Goal: Task Accomplishment & Management: Use online tool/utility

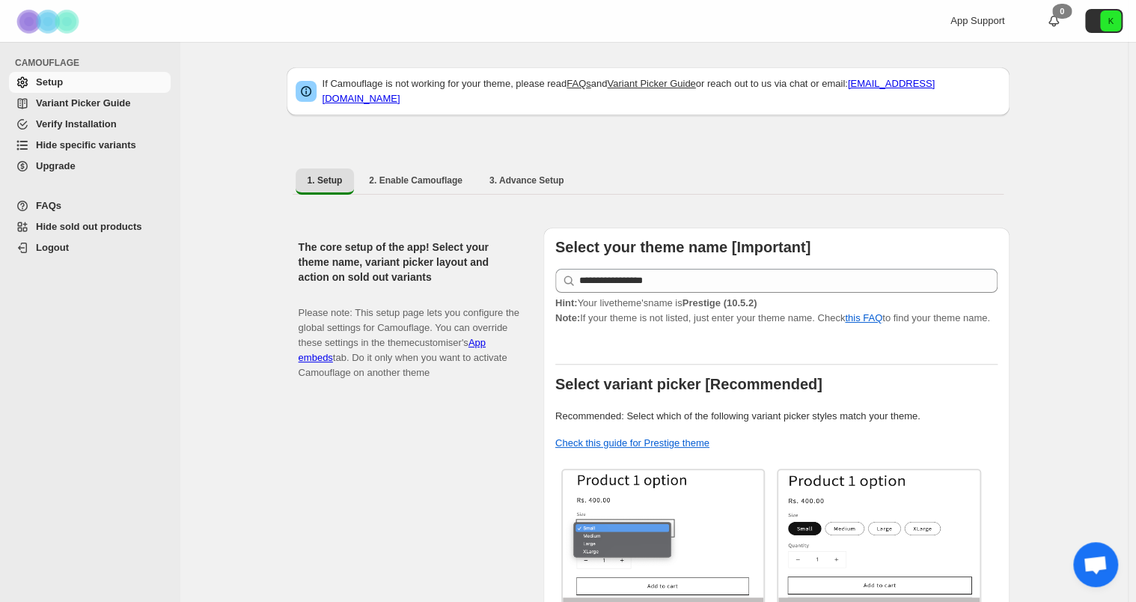
click at [98, 144] on span "Hide specific variants" at bounding box center [86, 144] width 100 height 11
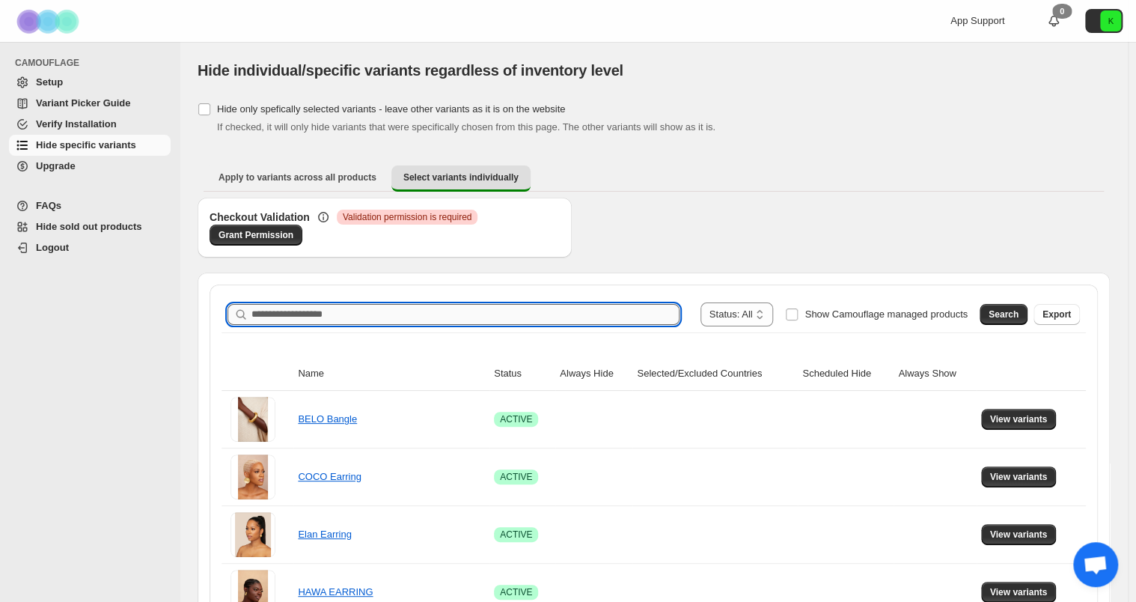
click at [458, 319] on input "Search product name" at bounding box center [465, 314] width 428 height 21
click at [1003, 314] on span "Search" at bounding box center [1003, 314] width 30 height 12
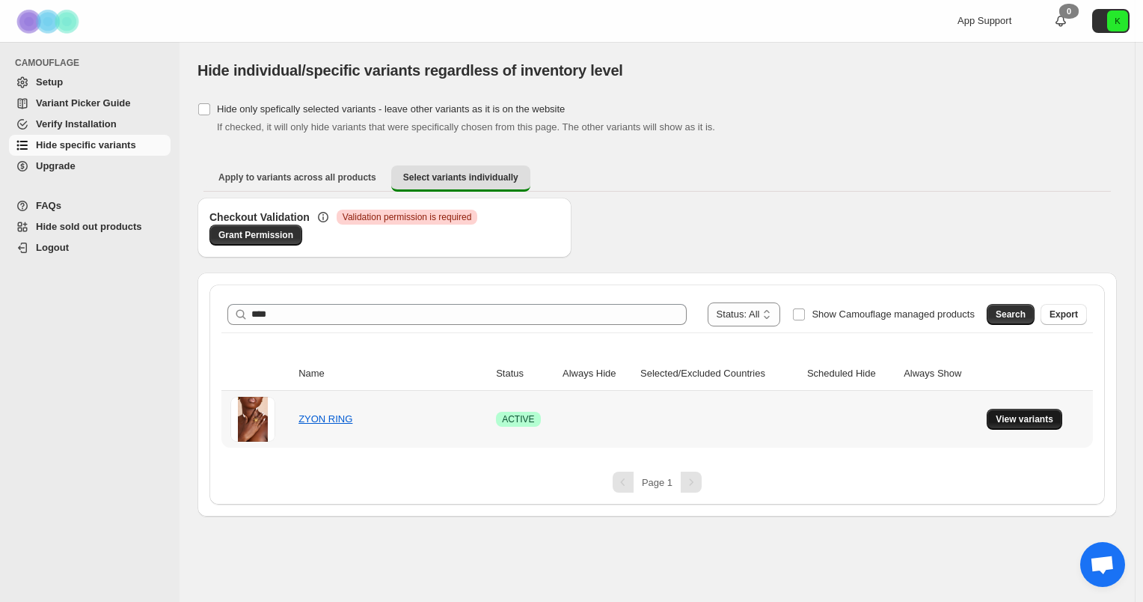
click at [1024, 409] on button "View variants" at bounding box center [1025, 419] width 76 height 21
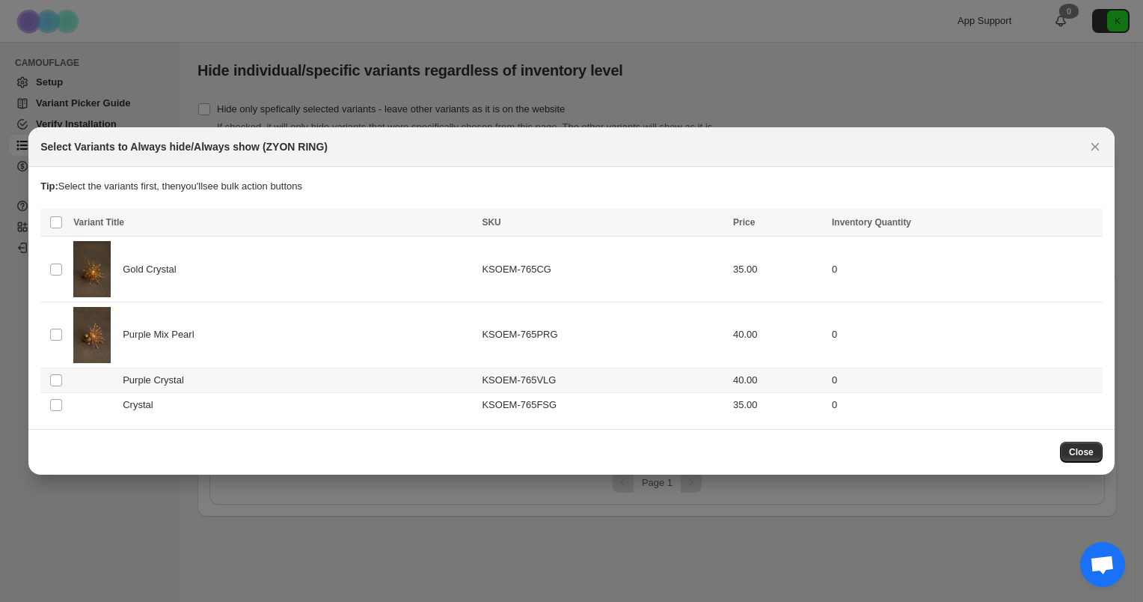
click at [239, 377] on div "Purple Crystal" at bounding box center [273, 380] width 400 height 15
click at [235, 404] on div "Crystal" at bounding box center [273, 404] width 400 height 15
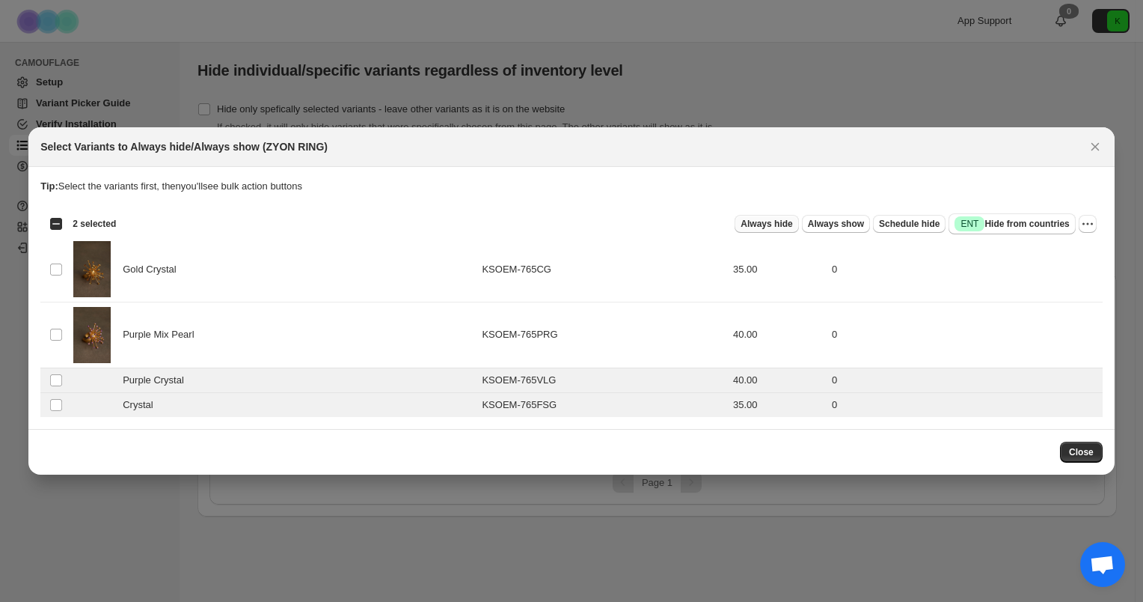
click at [790, 221] on span "Always hide" at bounding box center [767, 224] width 52 height 12
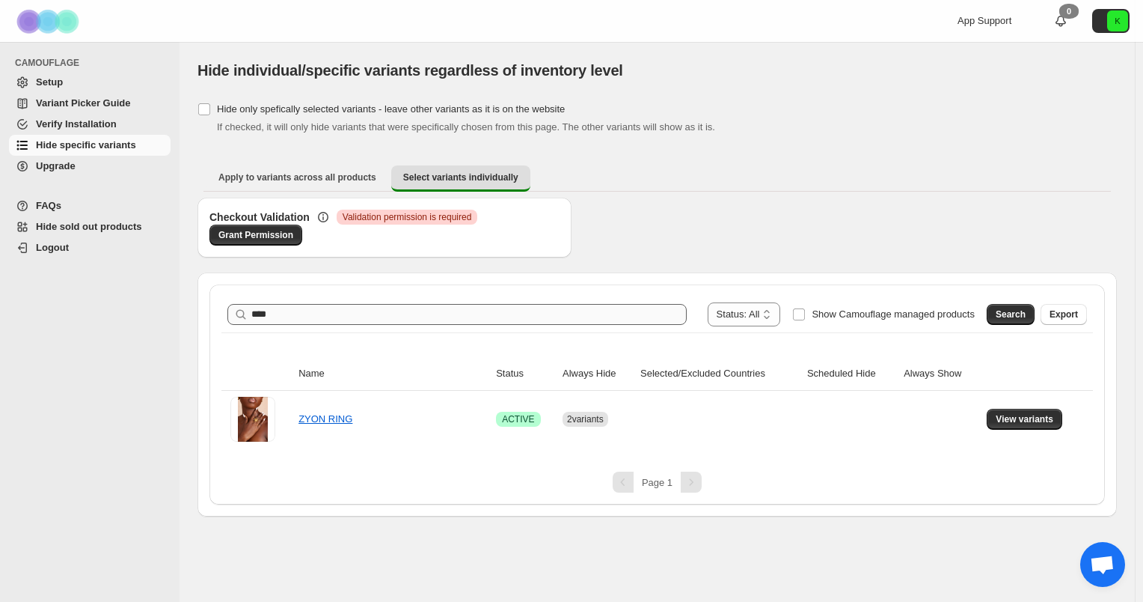
drag, startPoint x: 605, startPoint y: 300, endPoint x: 596, endPoint y: 311, distance: 13.8
click at [596, 311] on div "**********" at bounding box center [657, 314] width 872 height 36
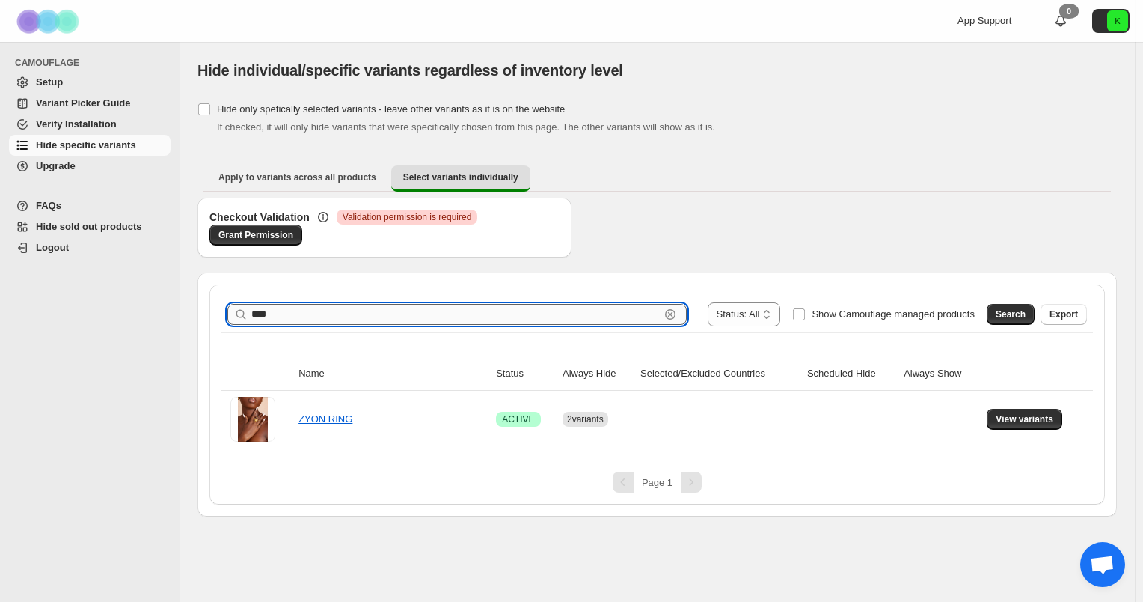
click at [596, 311] on input "****" at bounding box center [455, 314] width 409 height 21
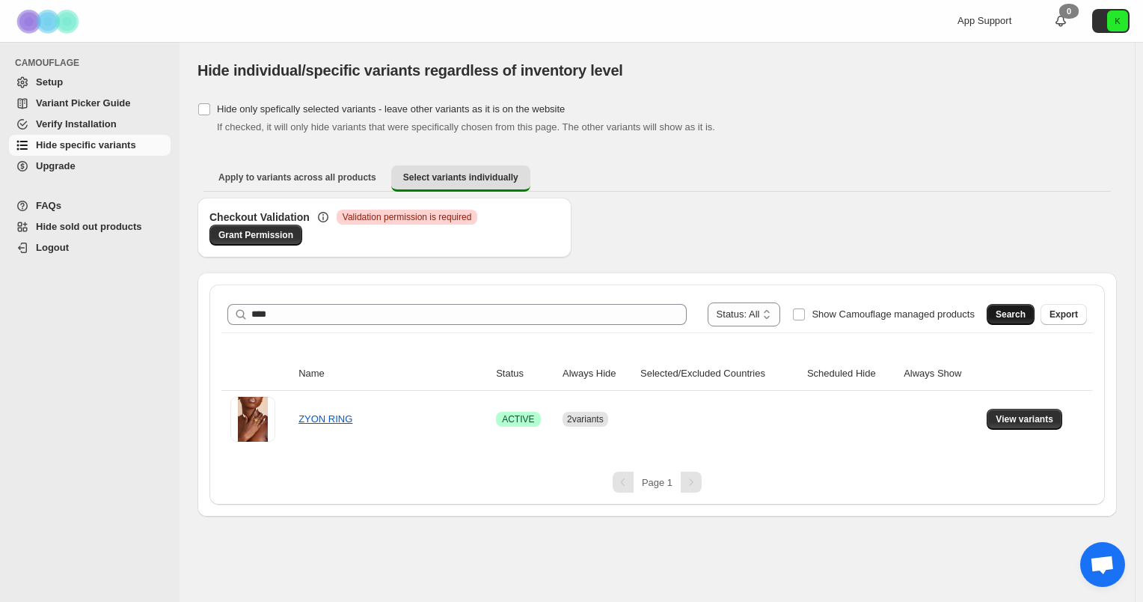
click at [1009, 305] on button "Search" at bounding box center [1011, 314] width 48 height 21
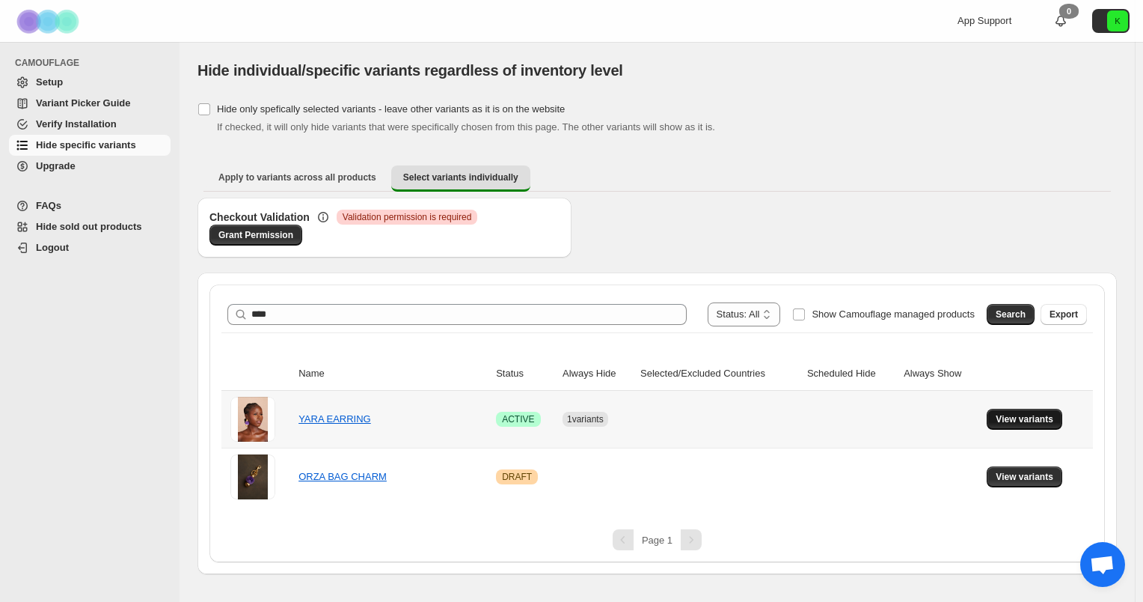
click at [1006, 418] on span "View variants" at bounding box center [1025, 419] width 58 height 12
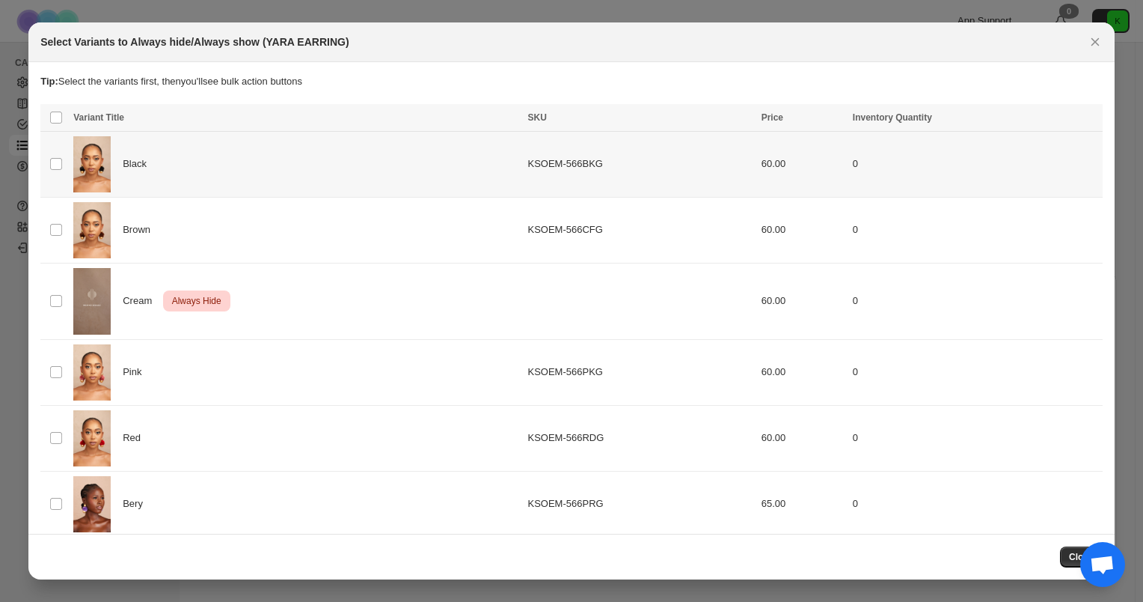
click at [212, 148] on div "Black" at bounding box center [295, 164] width 445 height 56
click at [207, 224] on div "Brown" at bounding box center [295, 230] width 445 height 56
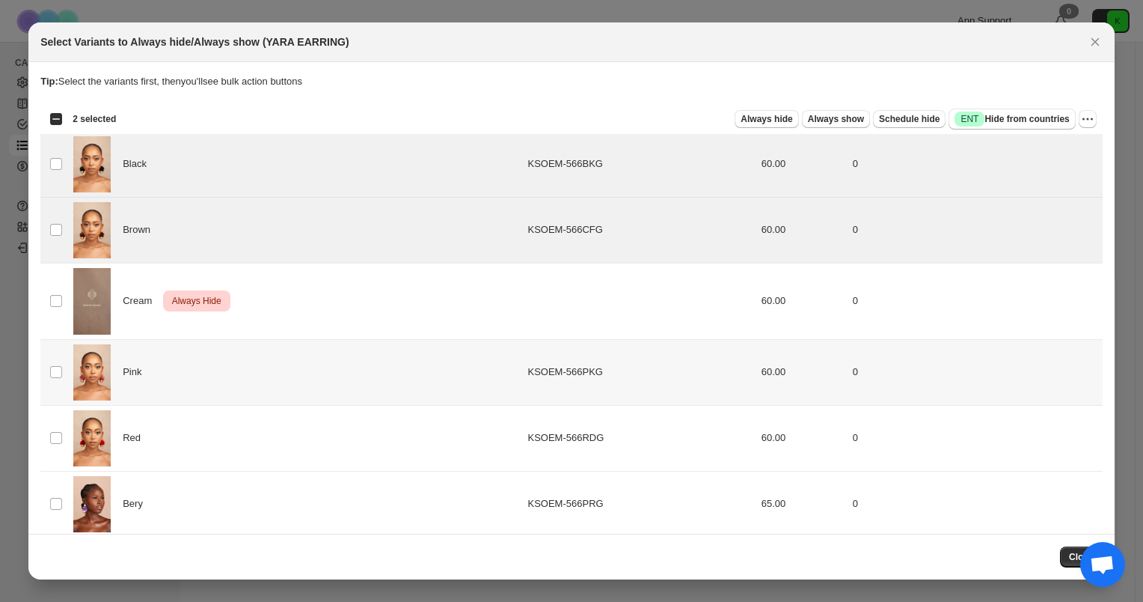
click at [217, 376] on div "Pink" at bounding box center [295, 372] width 445 height 56
click at [216, 422] on div "Red" at bounding box center [295, 438] width 445 height 56
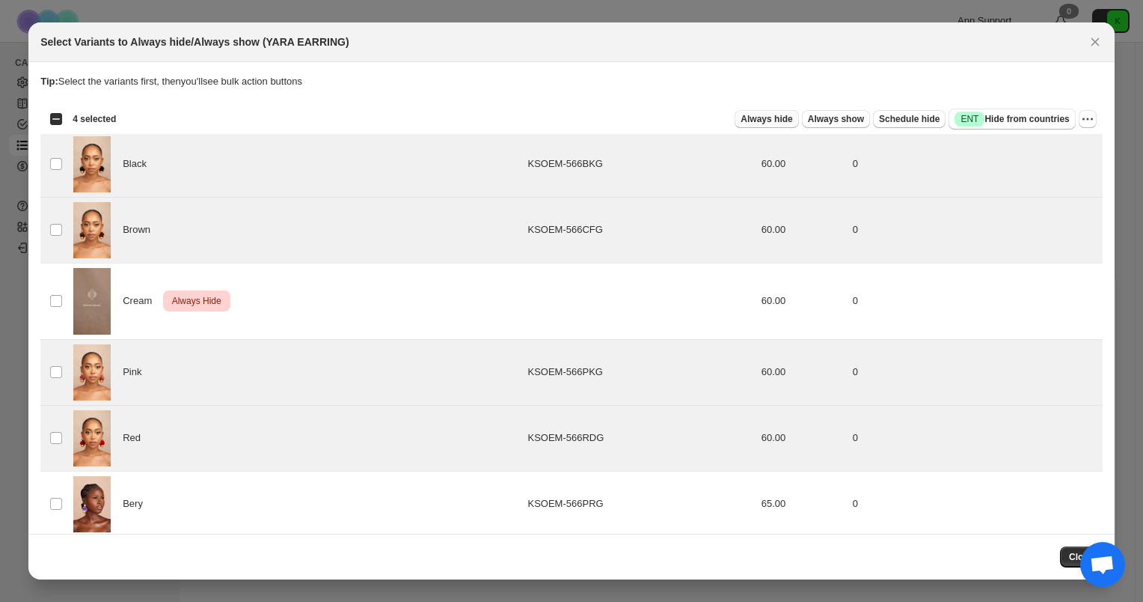
click at [756, 120] on span "Always hide" at bounding box center [767, 119] width 52 height 12
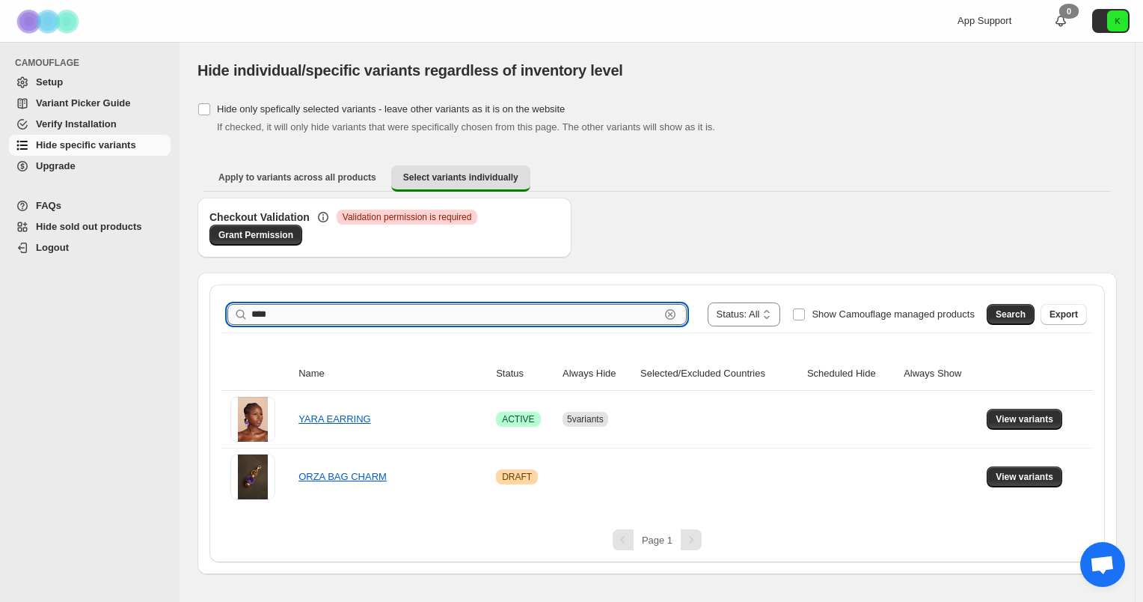
click at [424, 317] on input "****" at bounding box center [455, 314] width 409 height 21
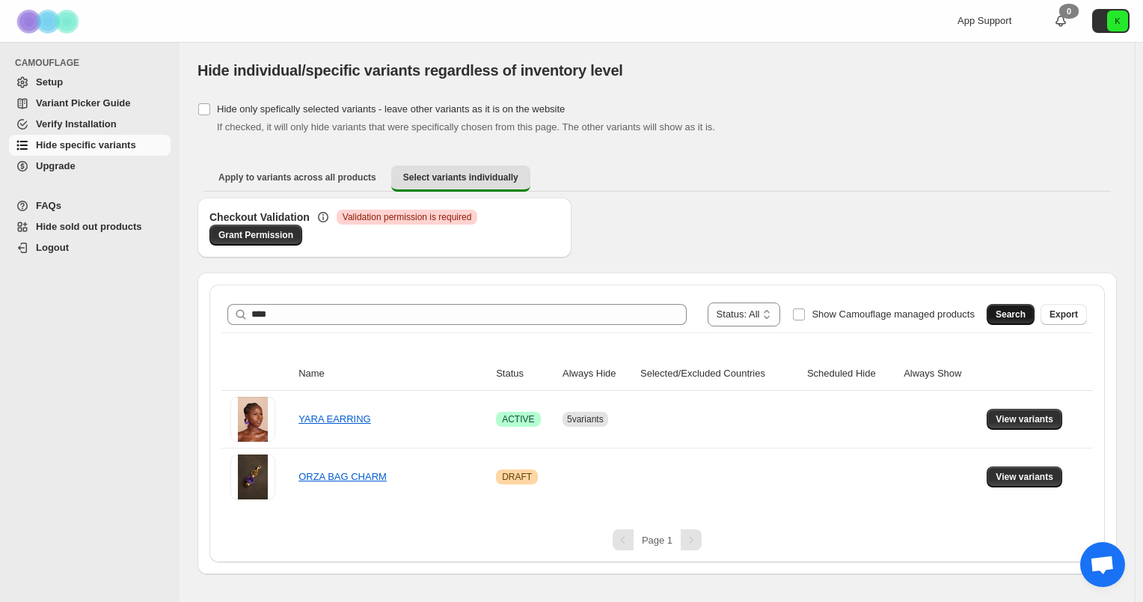
click at [1000, 318] on span "Search" at bounding box center [1011, 314] width 30 height 12
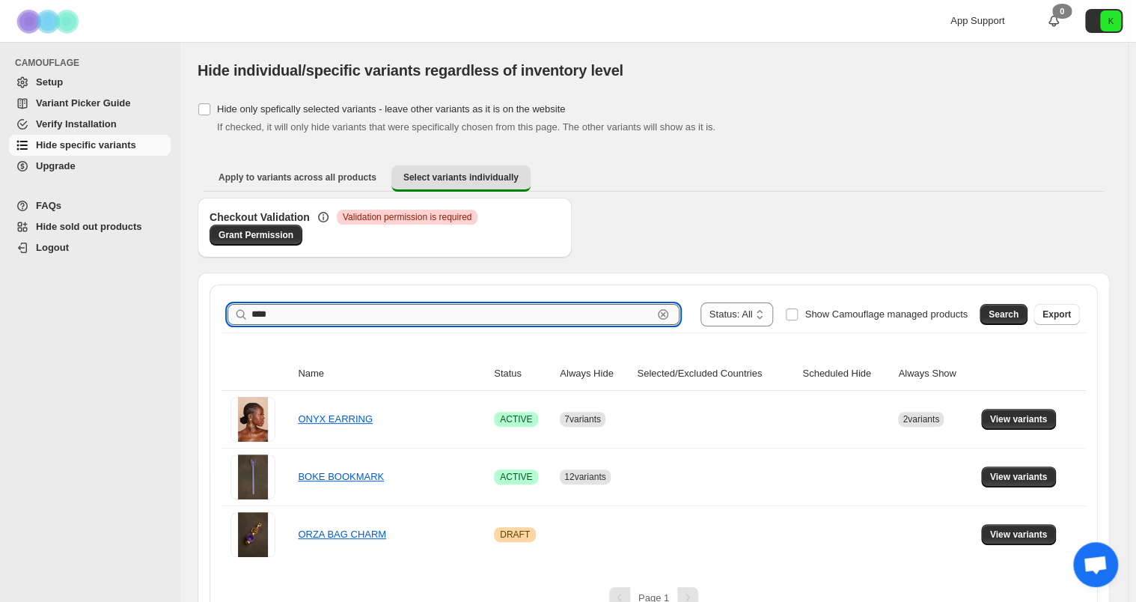
click at [402, 320] on input "****" at bounding box center [451, 314] width 401 height 21
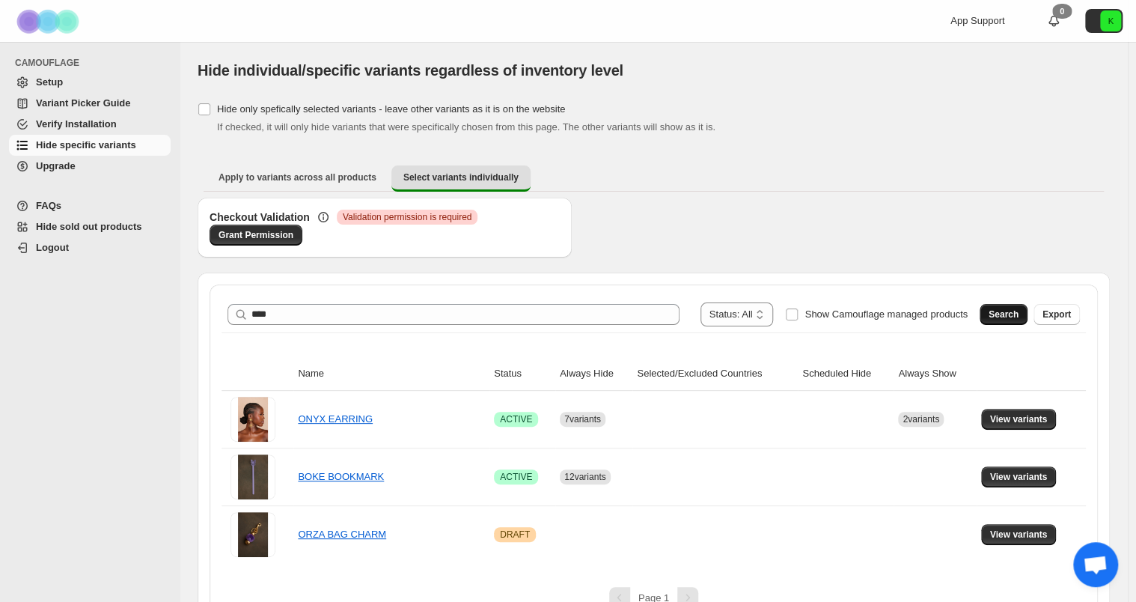
click at [1014, 304] on button "Search" at bounding box center [1003, 314] width 48 height 21
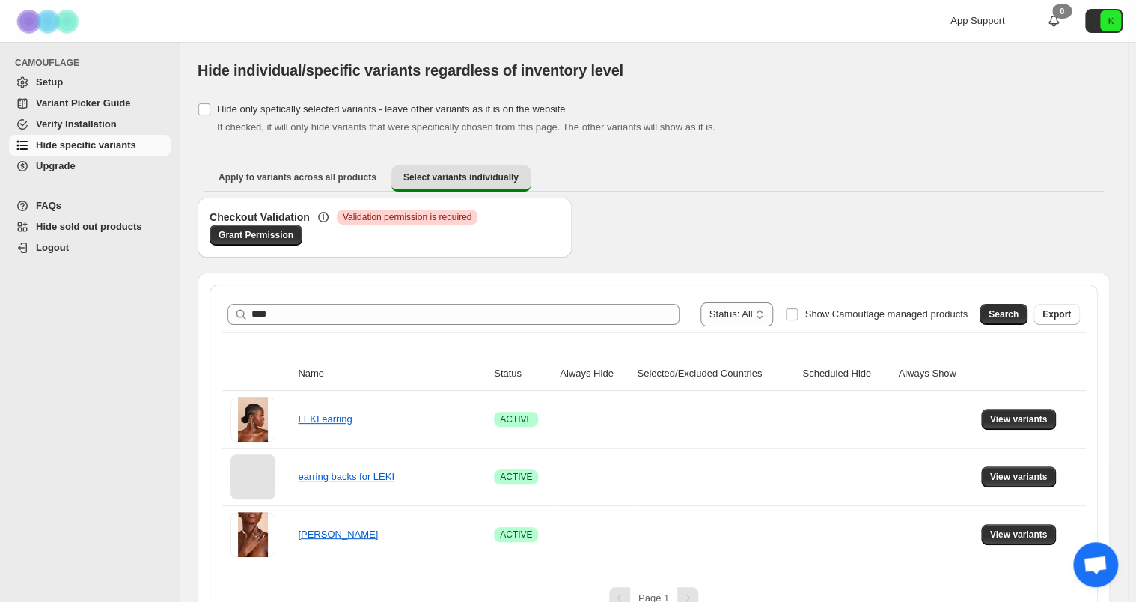
scroll to position [28, 0]
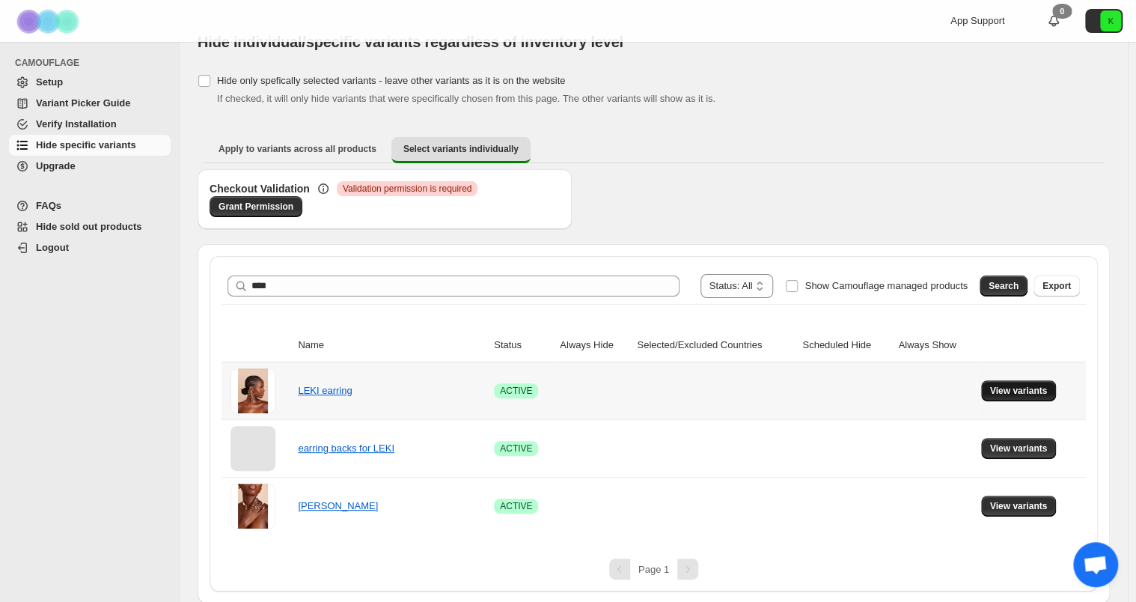
click at [1026, 386] on span "View variants" at bounding box center [1019, 391] width 58 height 12
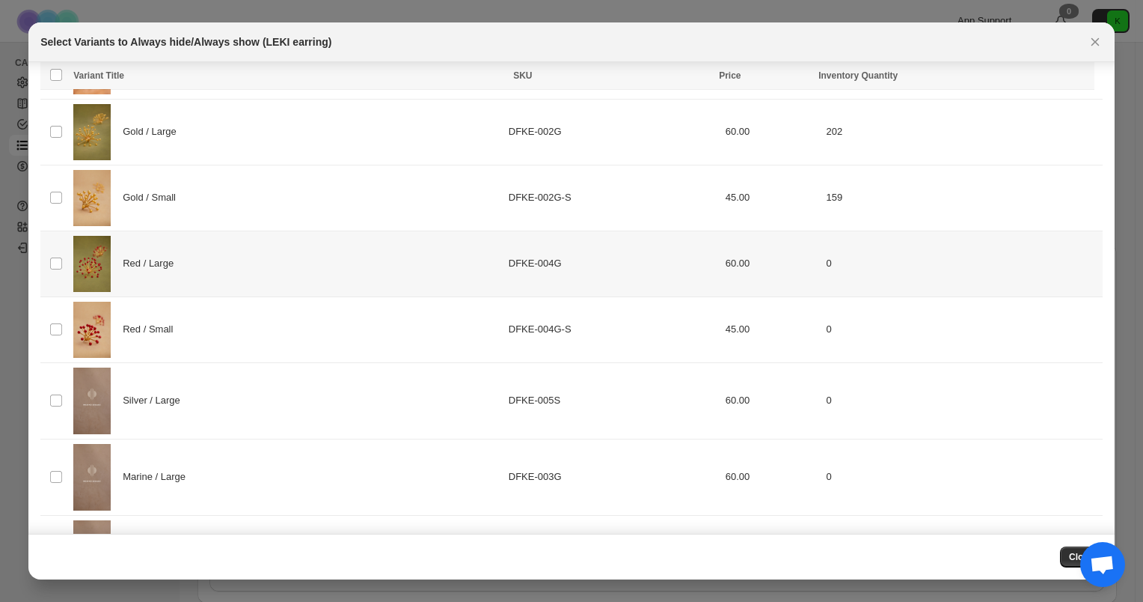
scroll to position [186, 0]
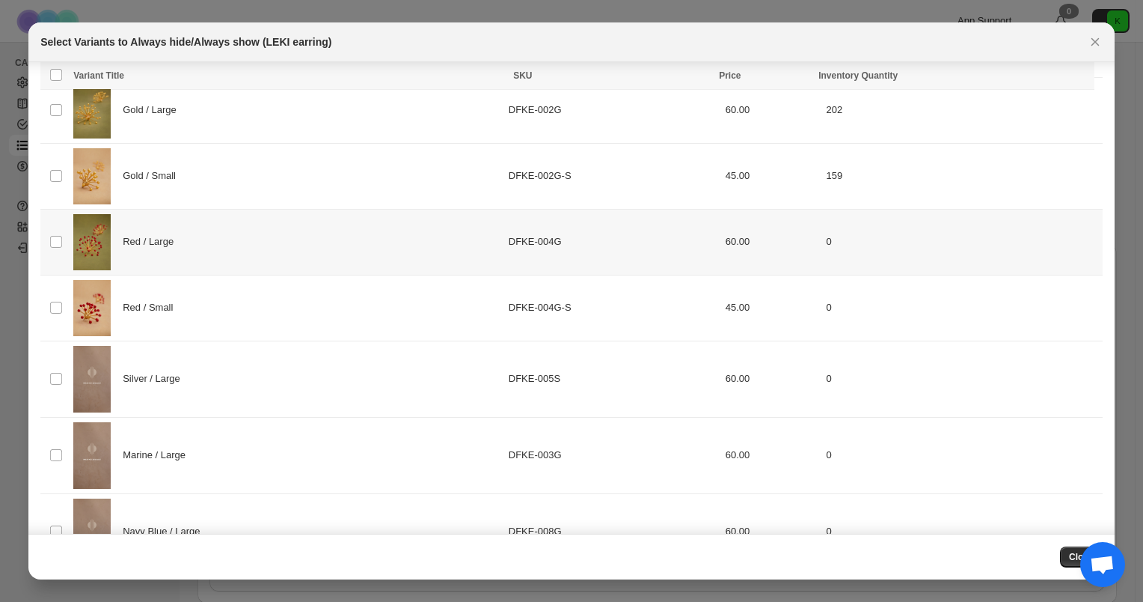
click at [233, 245] on div "Red / Large" at bounding box center [286, 242] width 426 height 56
click at [227, 296] on div "Red / Small" at bounding box center [286, 308] width 426 height 56
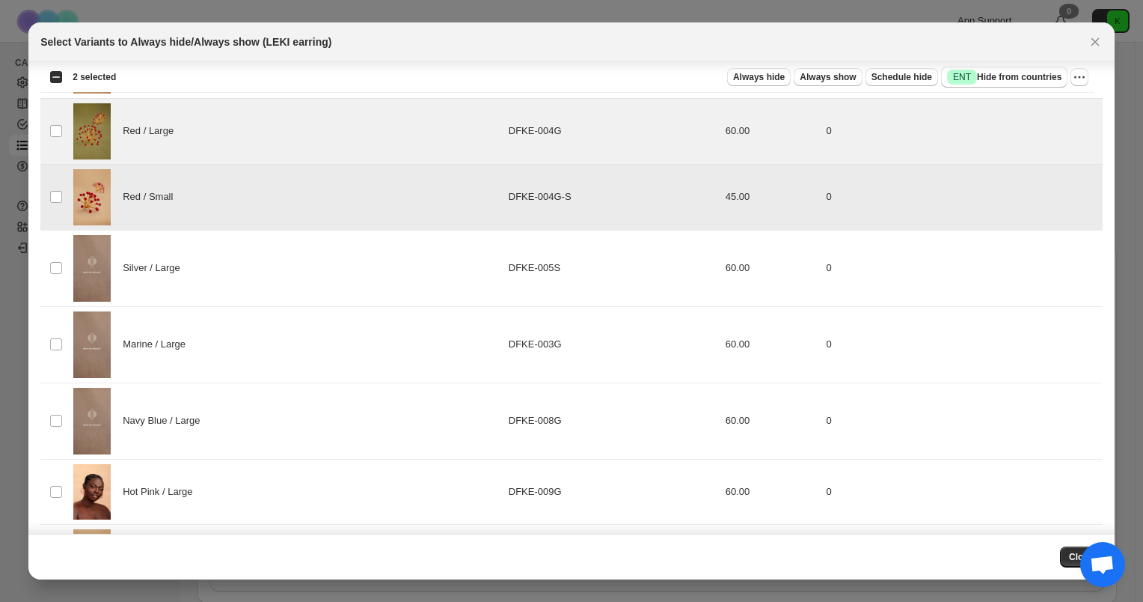
scroll to position [308, 0]
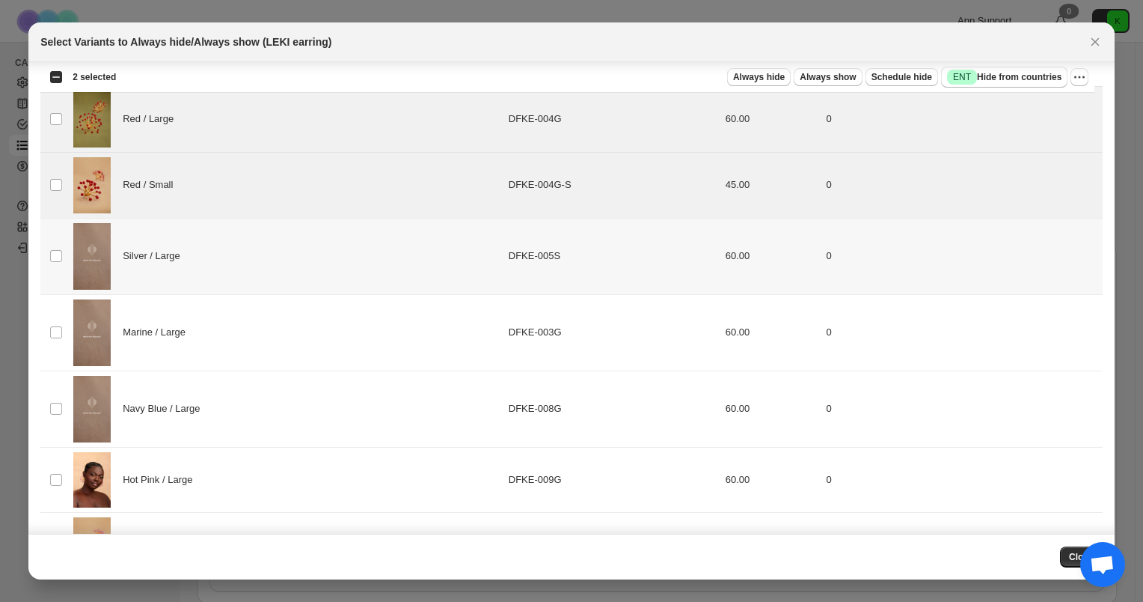
click at [233, 270] on div "Silver / Large" at bounding box center [286, 256] width 426 height 67
click at [224, 317] on div "Marine / Large" at bounding box center [286, 332] width 426 height 67
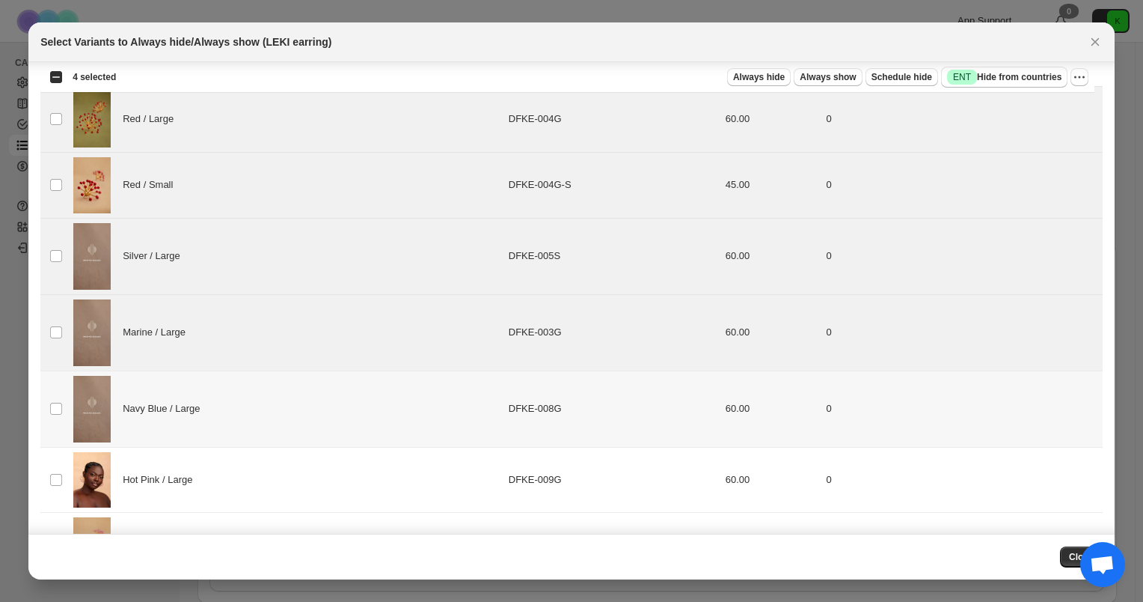
click at [226, 399] on div "Navy Blue / Large" at bounding box center [286, 409] width 426 height 67
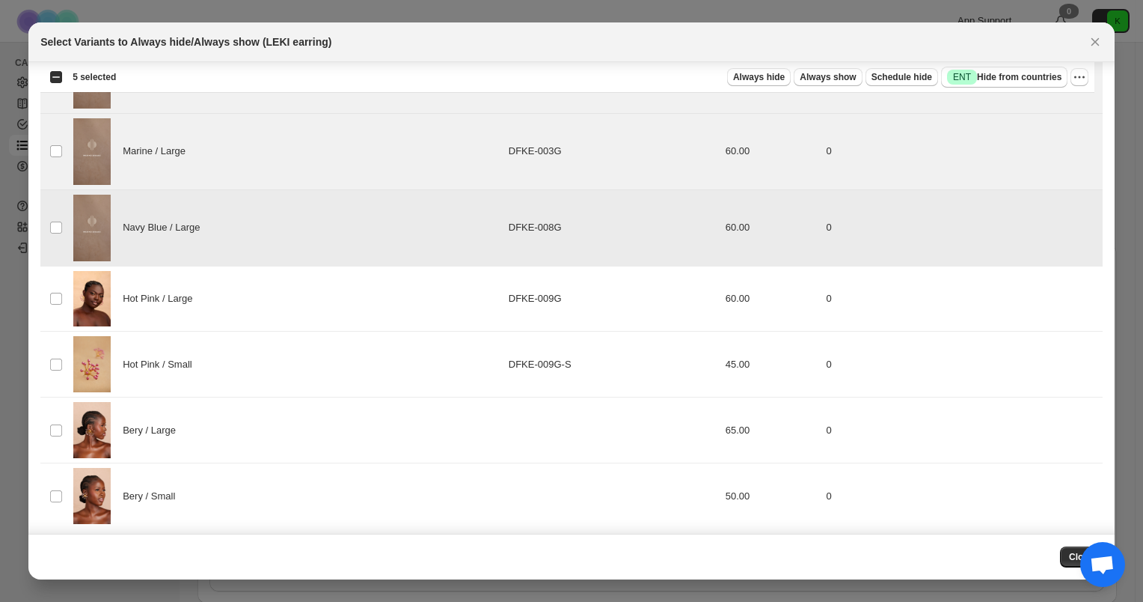
scroll to position [490, 0]
click at [220, 305] on div "Hot Pink / Large" at bounding box center [286, 298] width 426 height 56
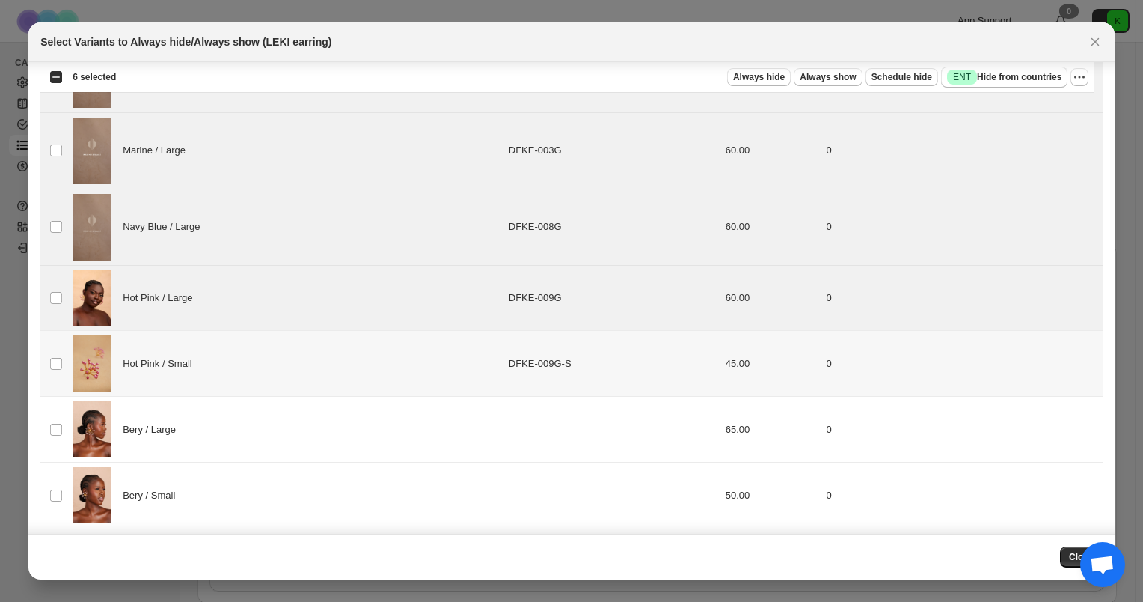
click at [218, 350] on div "Hot Pink / Small" at bounding box center [286, 363] width 426 height 56
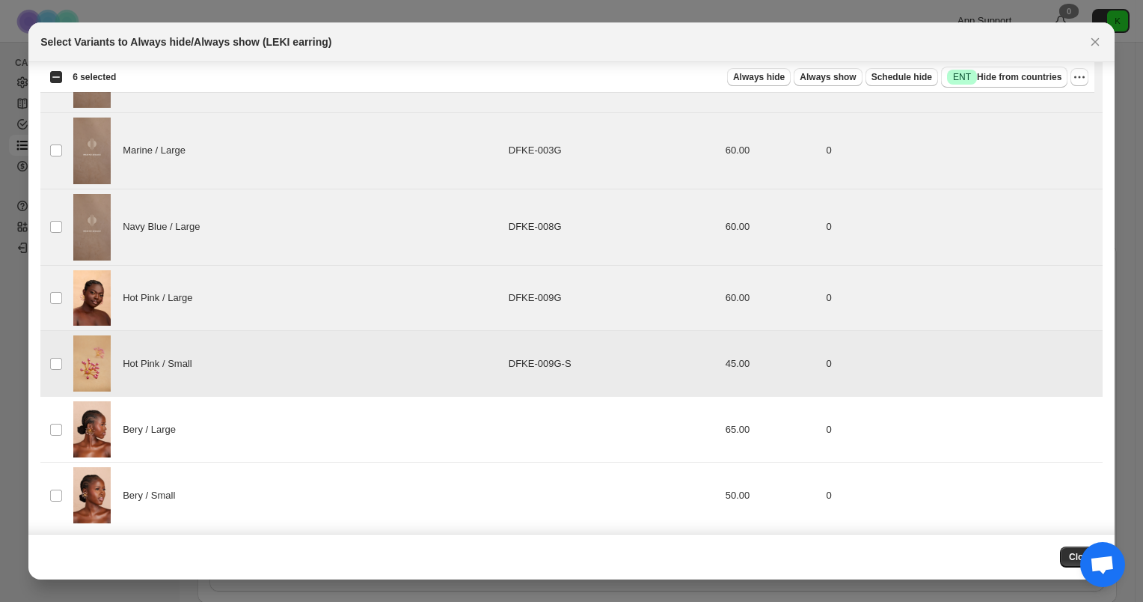
scroll to position [494, 0]
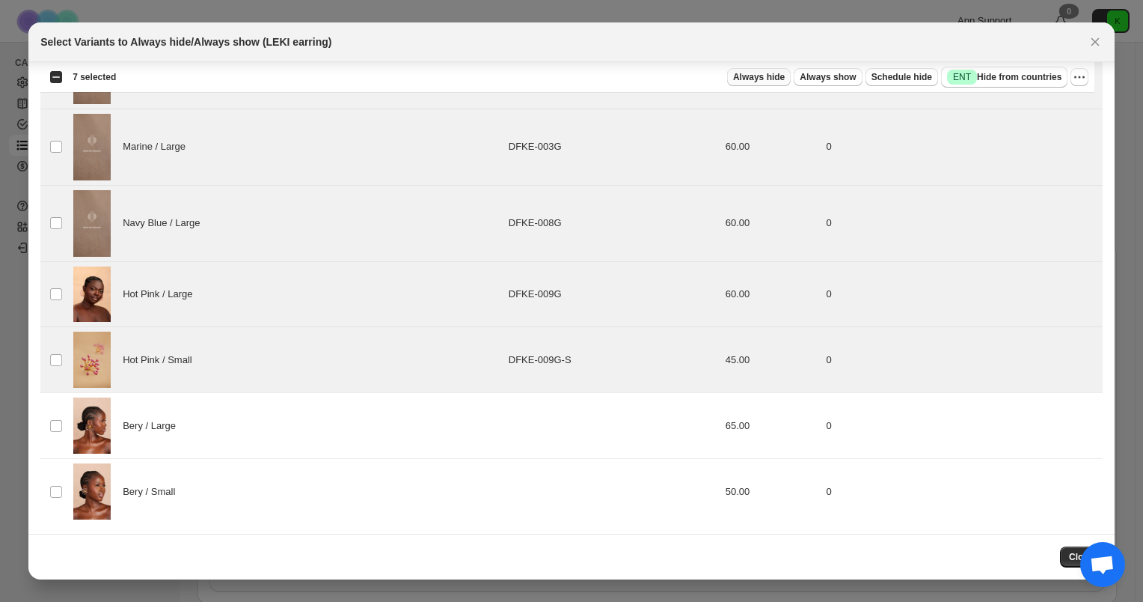
click at [769, 78] on span "Always hide" at bounding box center [759, 77] width 52 height 12
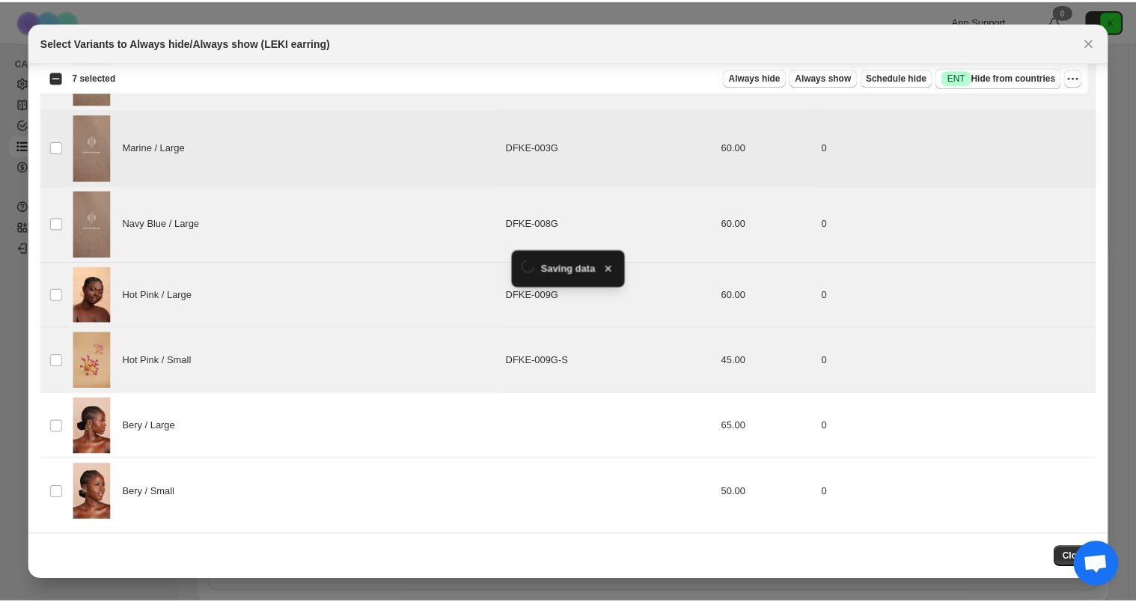
scroll to position [28, 0]
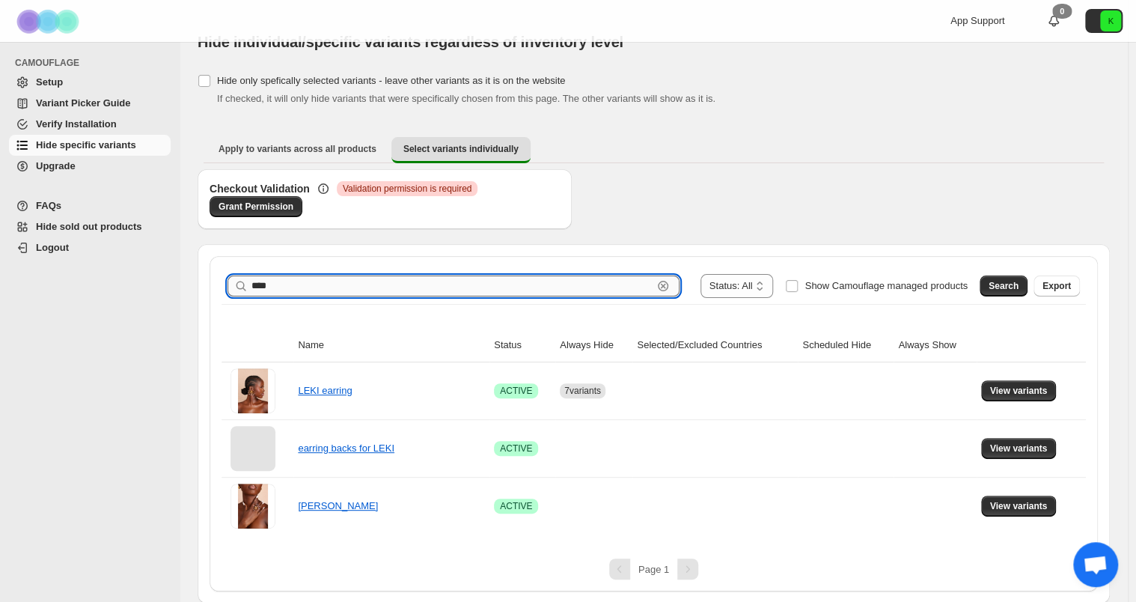
click at [408, 282] on input "****" at bounding box center [451, 285] width 401 height 21
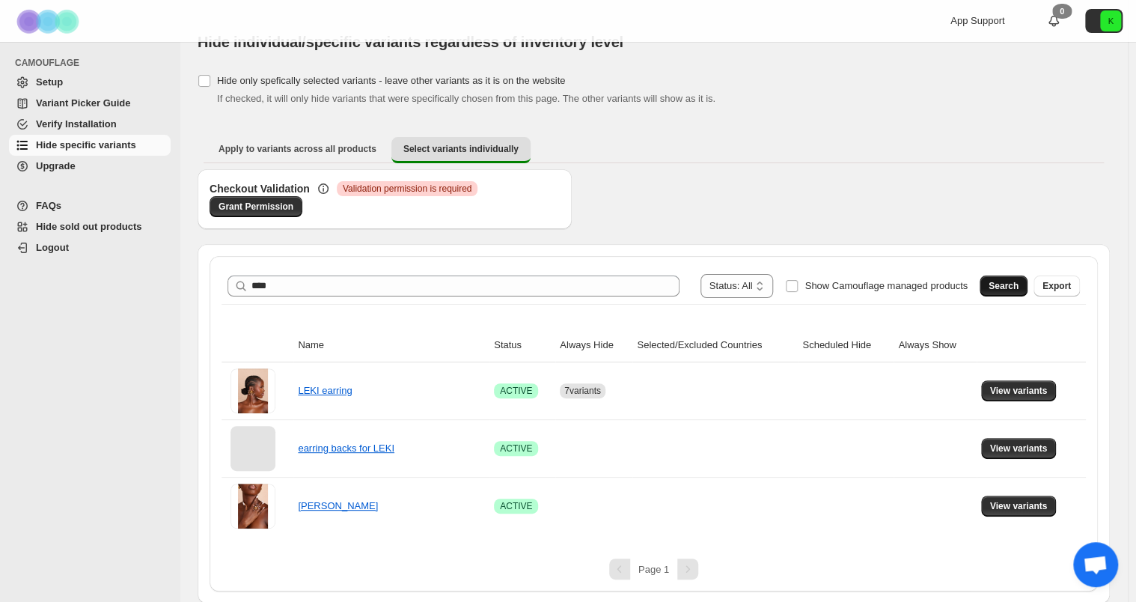
click at [1018, 281] on span "Search" at bounding box center [1003, 286] width 30 height 12
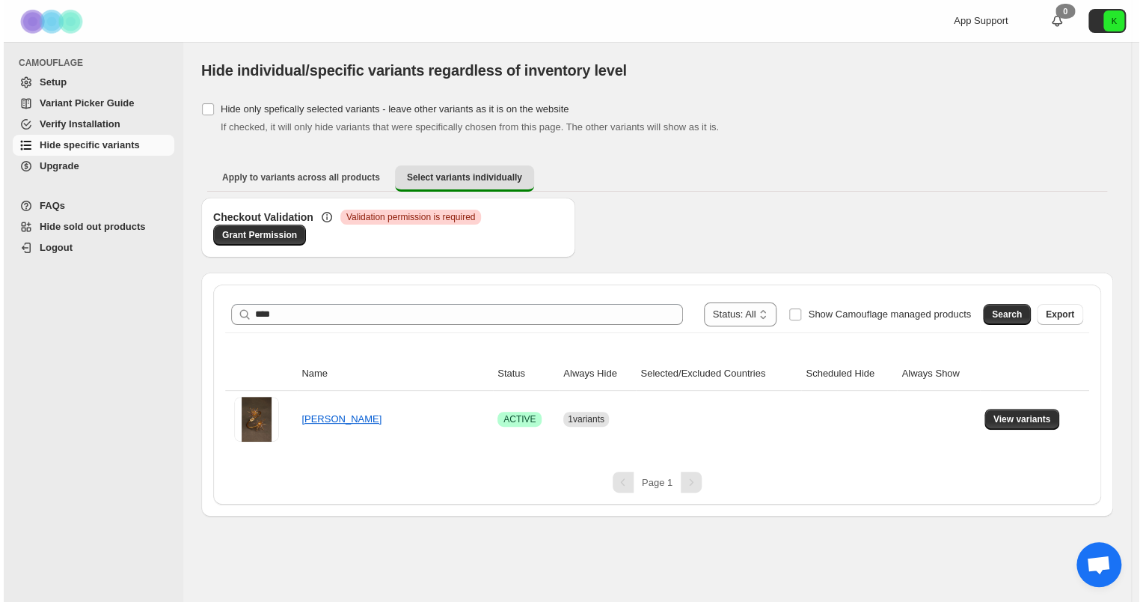
scroll to position [0, 0]
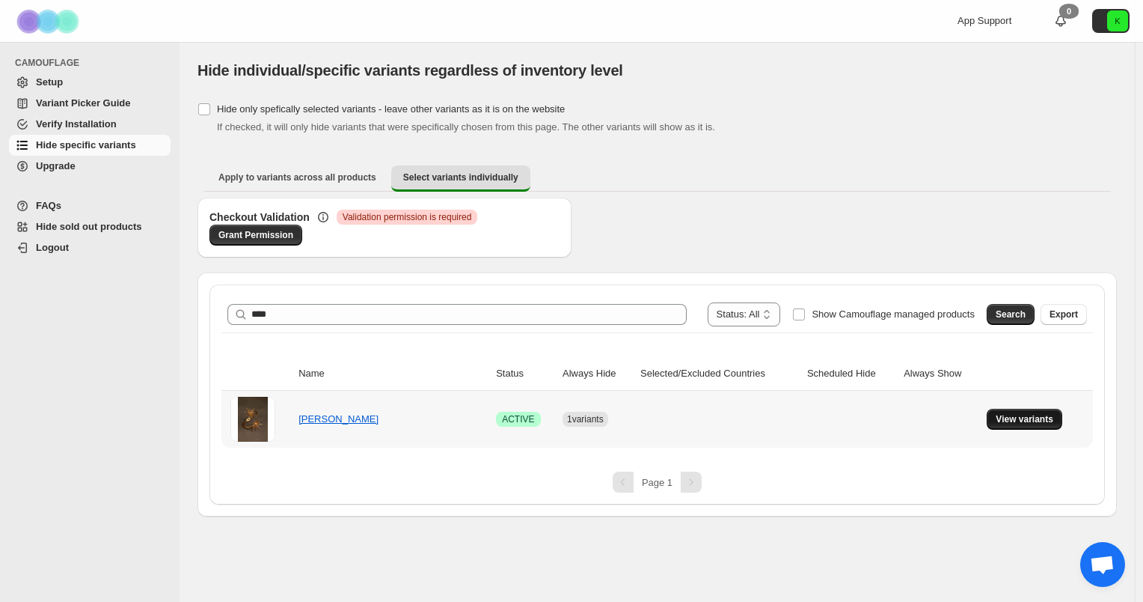
click at [1022, 425] on button "View variants" at bounding box center [1025, 419] width 76 height 21
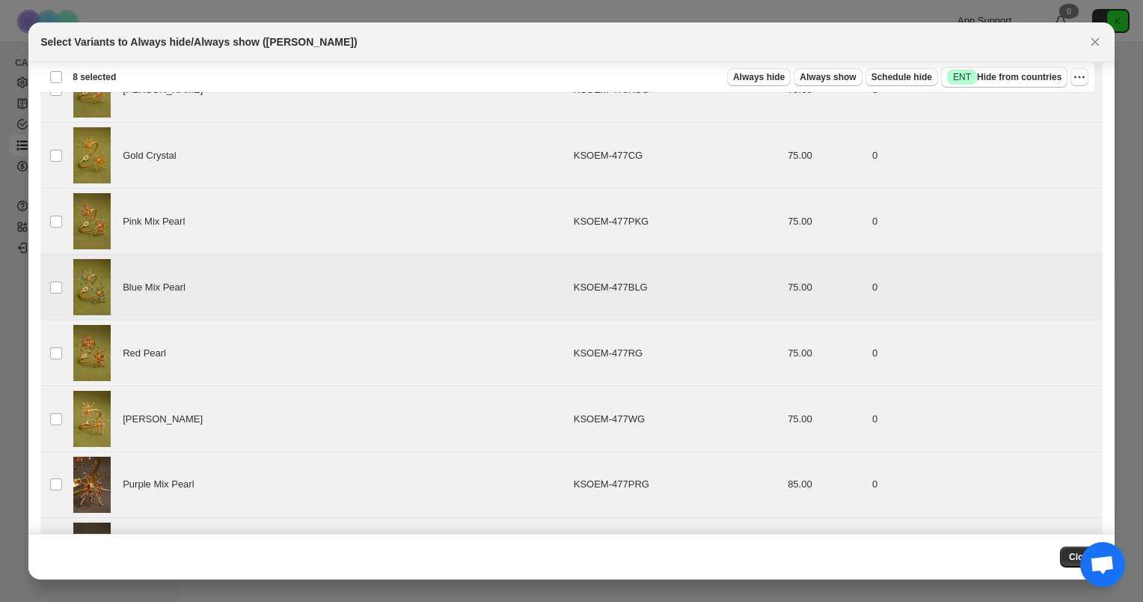
scroll to position [134, 0]
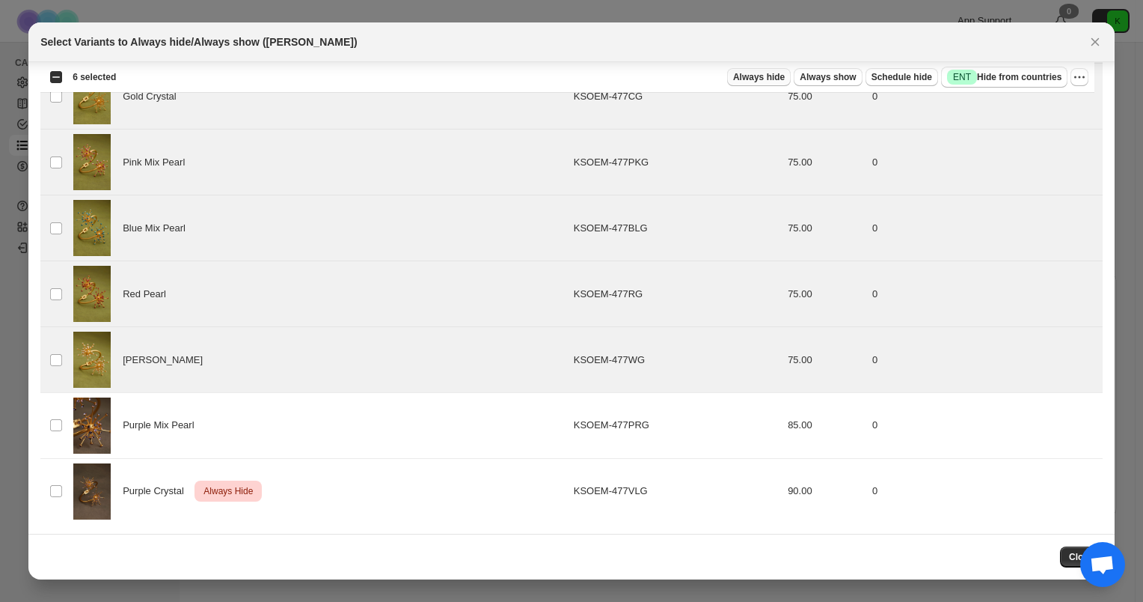
click at [769, 79] on span "Always hide" at bounding box center [759, 77] width 52 height 12
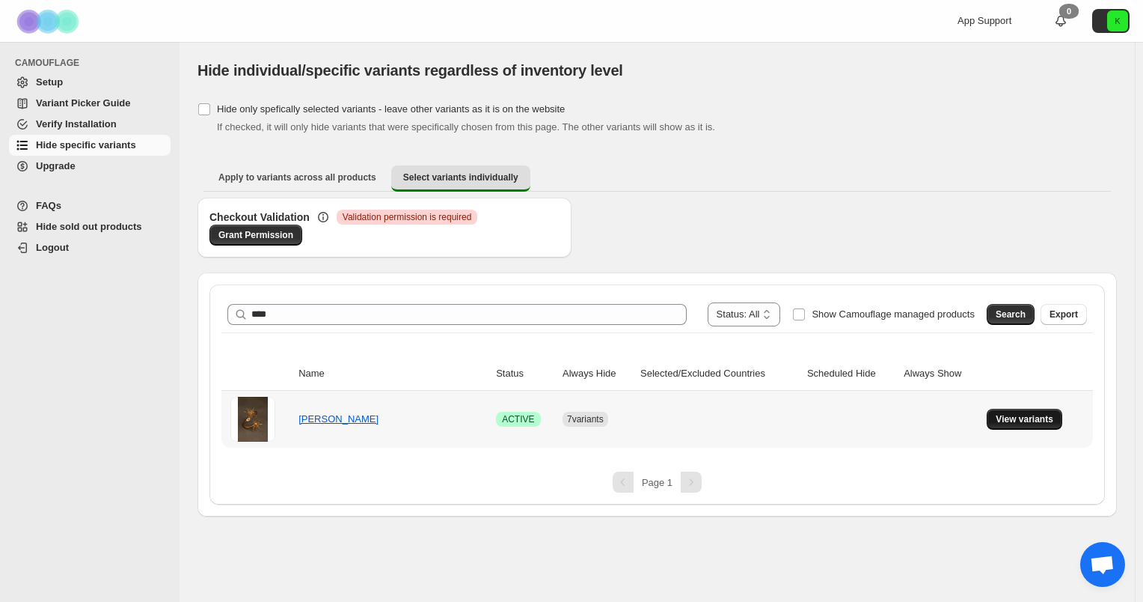
click at [991, 410] on button "View variants" at bounding box center [1025, 419] width 76 height 21
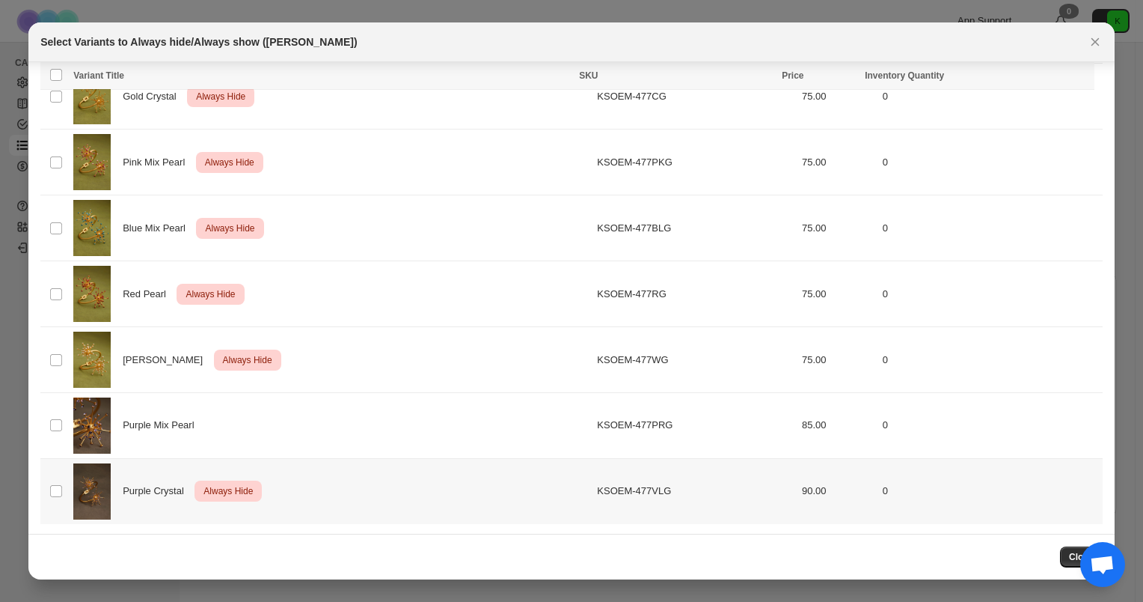
click at [196, 480] on span "Critical Always Hide" at bounding box center [228, 490] width 67 height 21
click at [1082, 79] on icon "More actions" at bounding box center [1079, 77] width 15 height 15
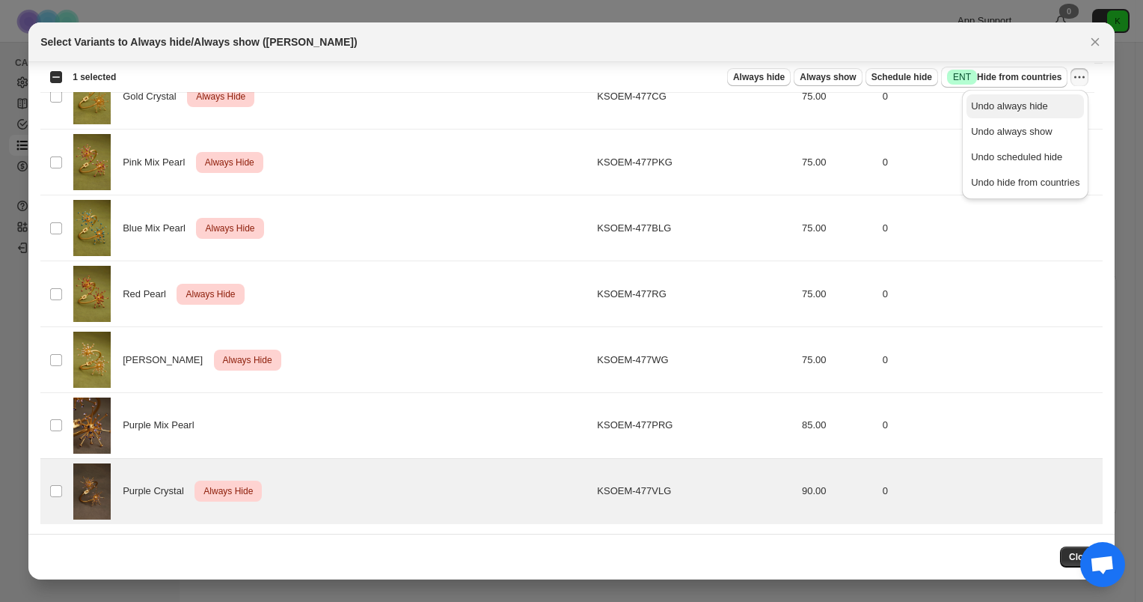
click at [1039, 117] on button "Undo always hide" at bounding box center [1025, 106] width 117 height 24
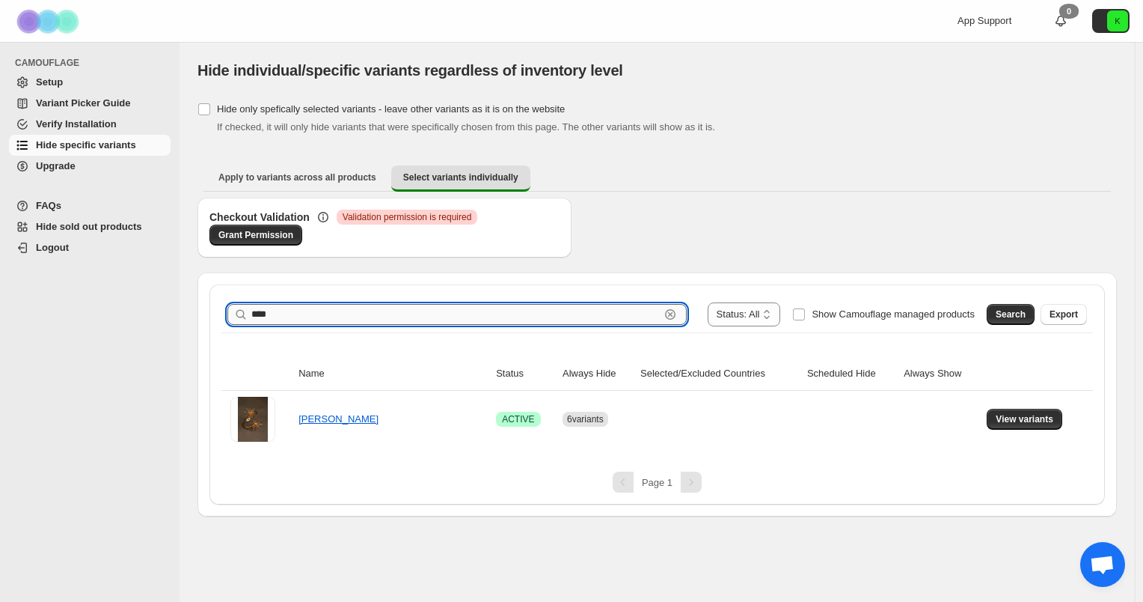
click at [416, 311] on input "****" at bounding box center [455, 314] width 409 height 21
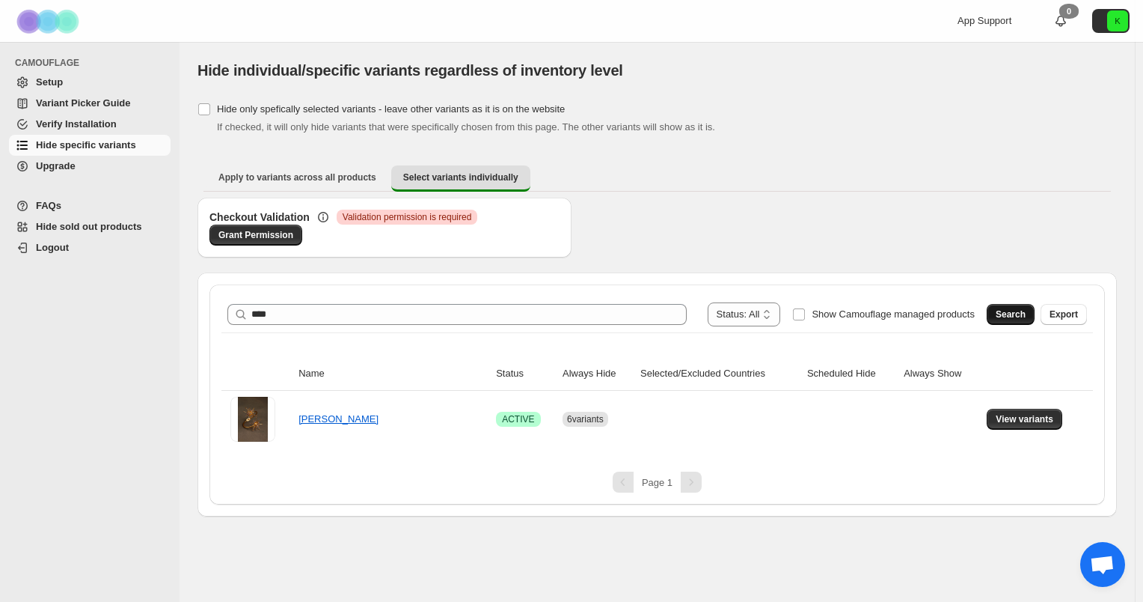
click at [1018, 307] on button "Search" at bounding box center [1011, 314] width 48 height 21
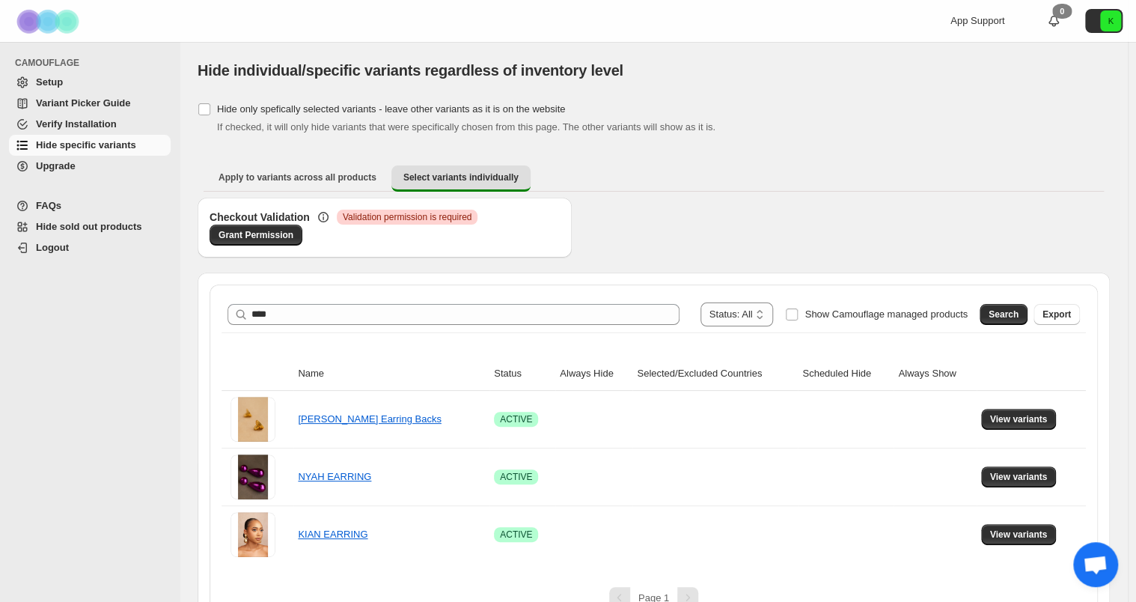
scroll to position [28, 0]
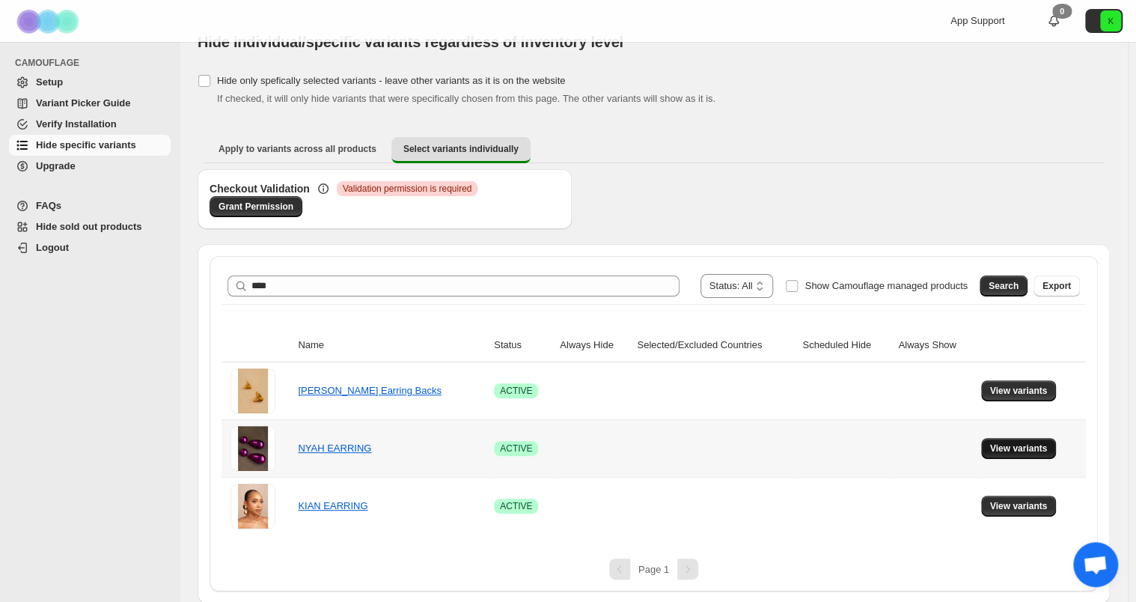
click at [1024, 449] on span "View variants" at bounding box center [1019, 448] width 58 height 12
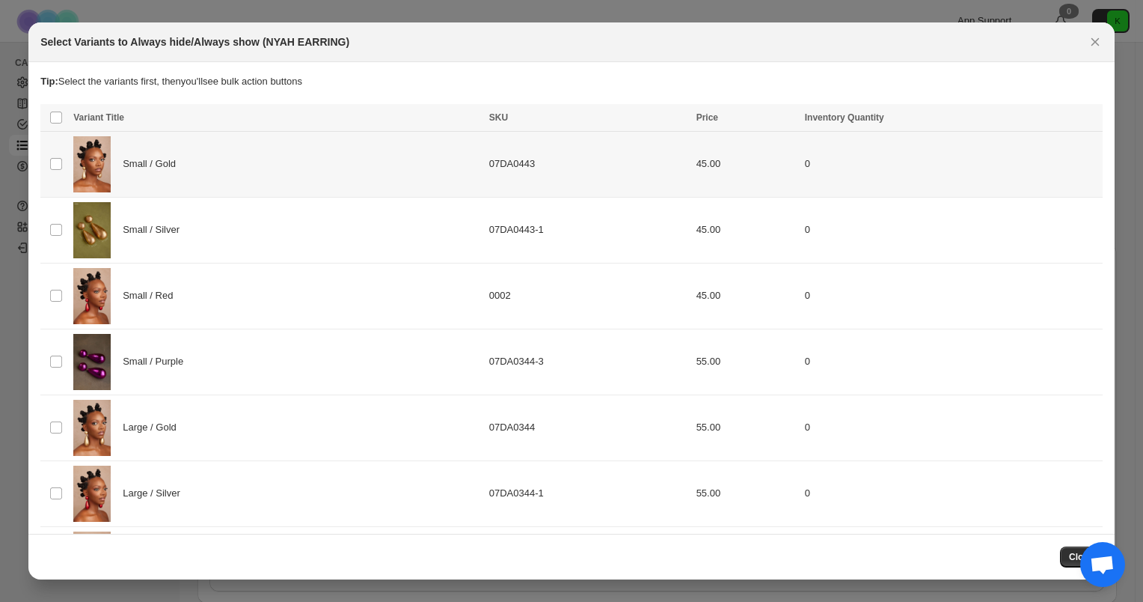
click at [57, 171] on span ":r48:" at bounding box center [55, 163] width 13 height 13
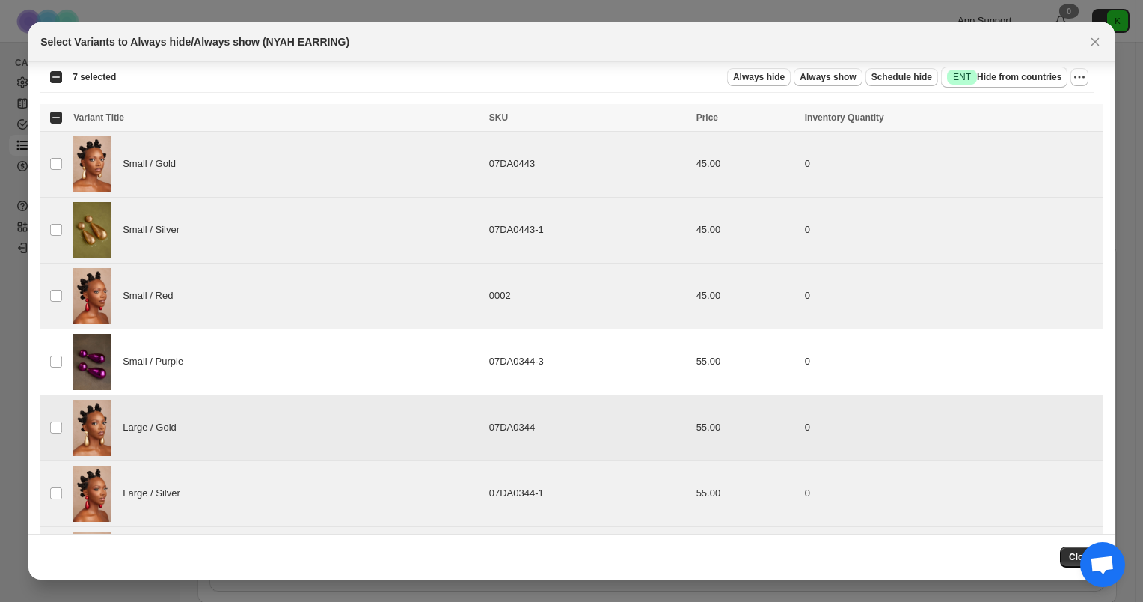
scroll to position [93, 0]
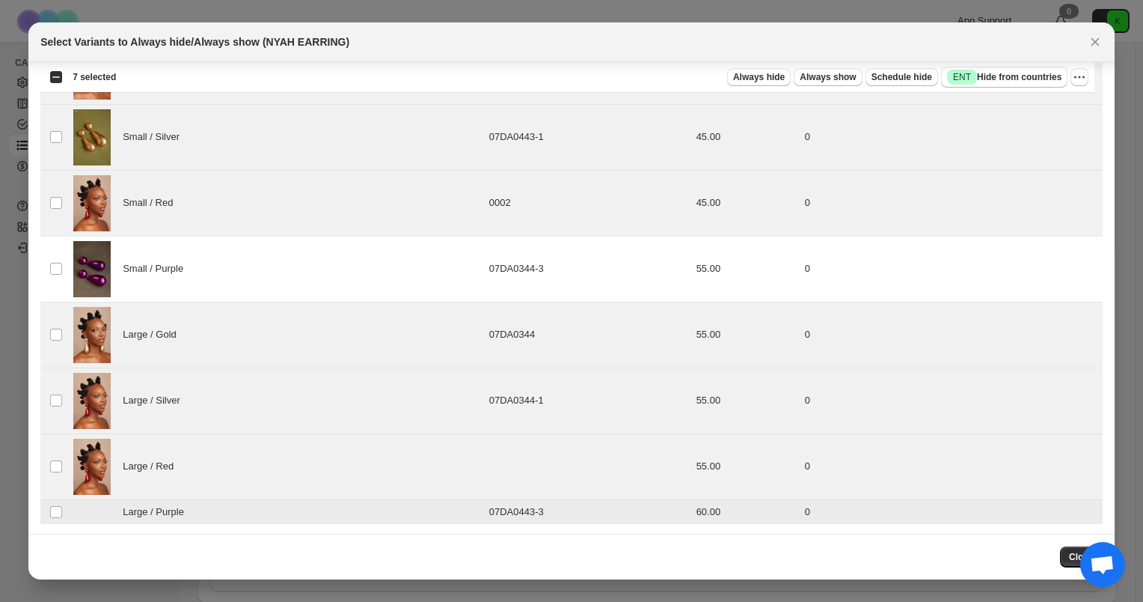
click at [62, 516] on td "Select product variant" at bounding box center [54, 511] width 28 height 25
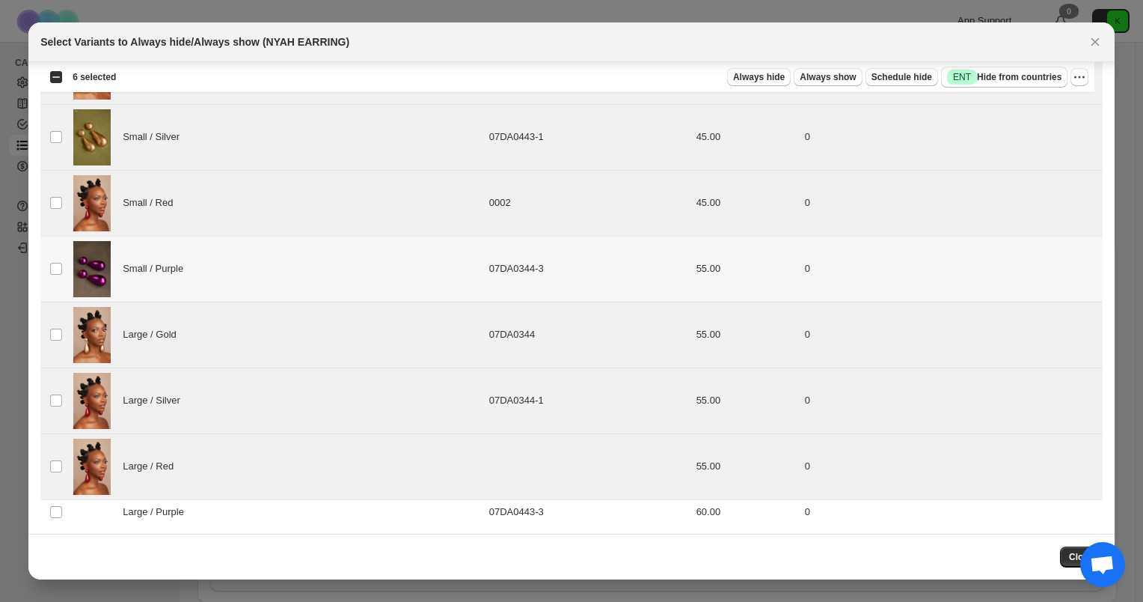
scroll to position [0, 0]
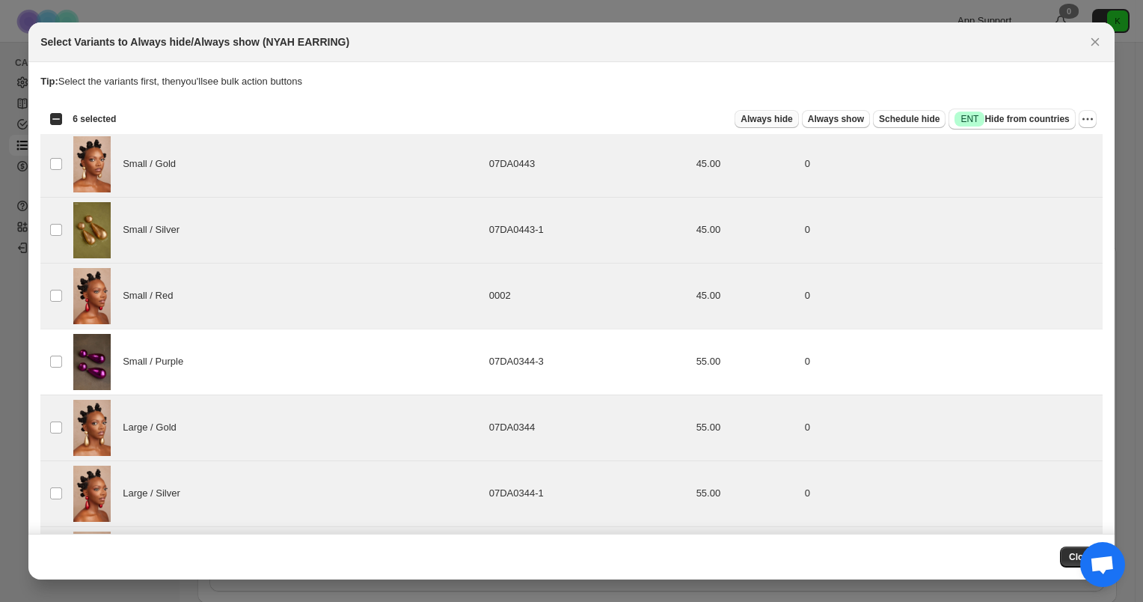
click at [779, 119] on span "Always hide" at bounding box center [767, 119] width 52 height 12
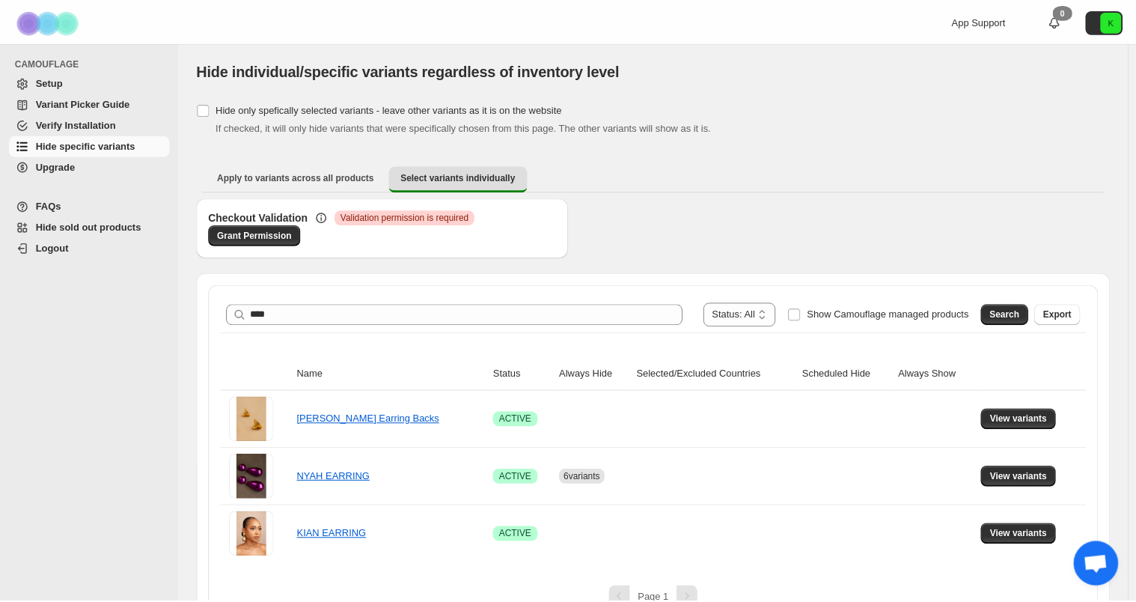
scroll to position [28, 0]
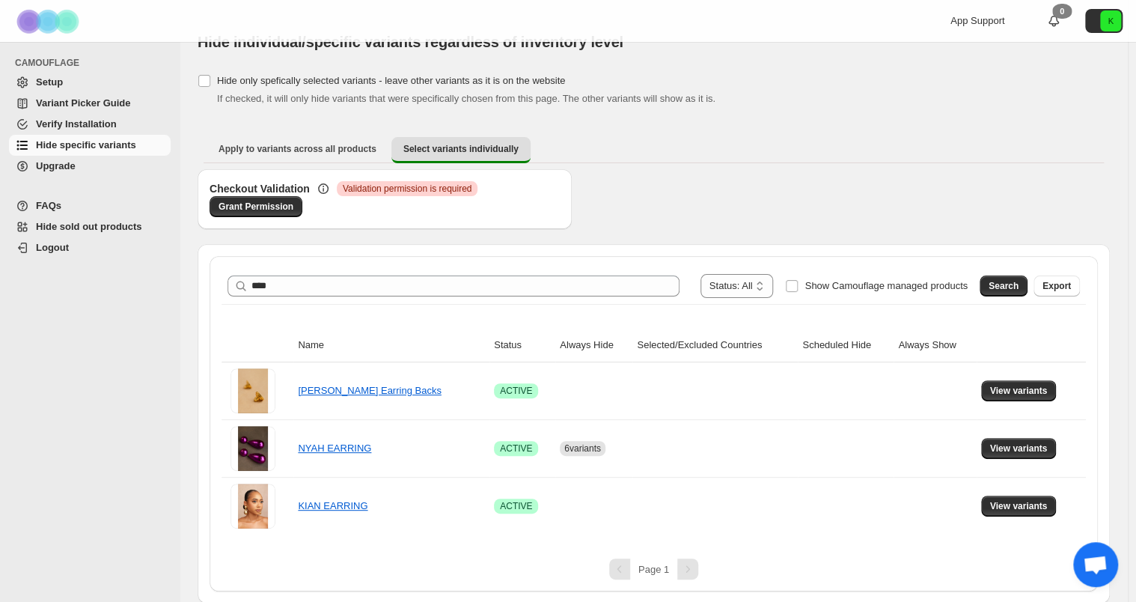
click at [447, 298] on div "**********" at bounding box center [653, 286] width 864 height 36
drag, startPoint x: 447, startPoint y: 298, endPoint x: 451, endPoint y: 286, distance: 12.8
click at [451, 286] on div "**********" at bounding box center [653, 286] width 864 height 36
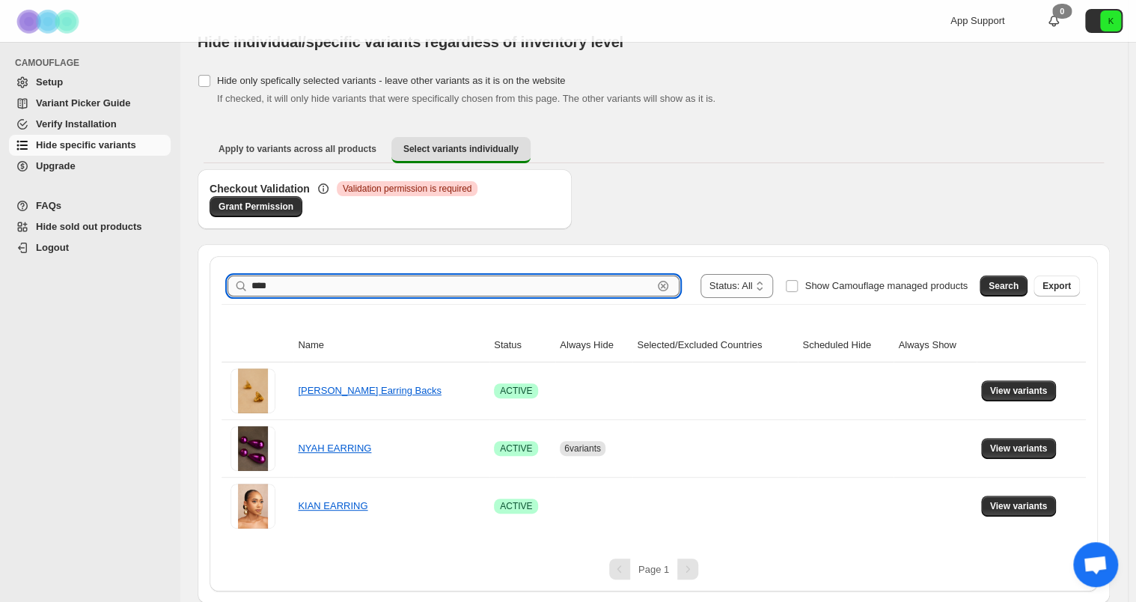
click at [451, 286] on input "****" at bounding box center [451, 285] width 401 height 21
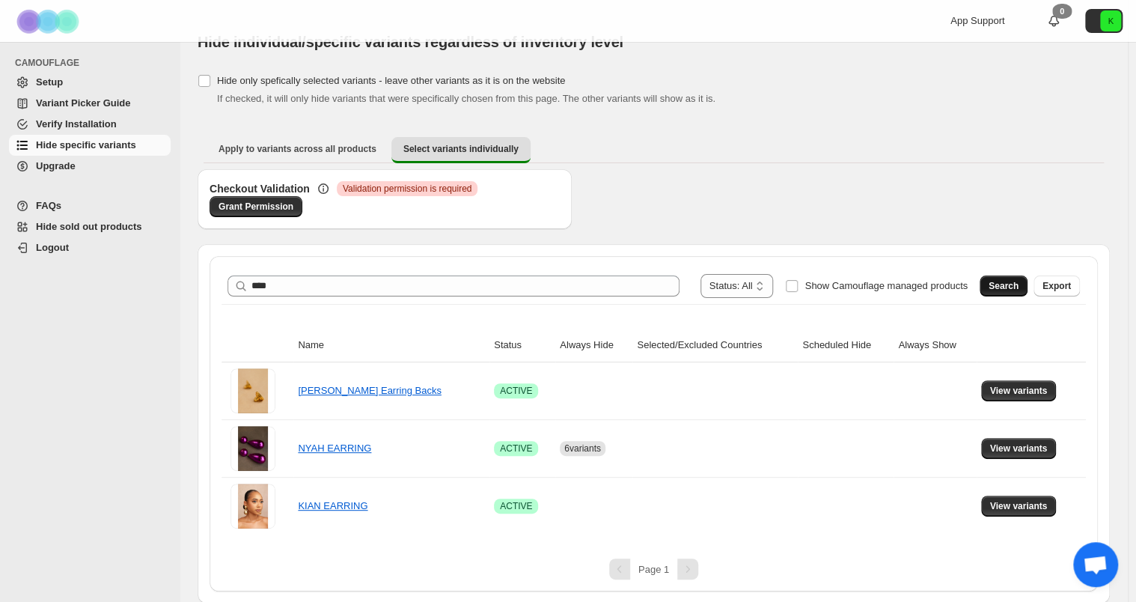
click at [996, 287] on button "Search" at bounding box center [1003, 285] width 48 height 21
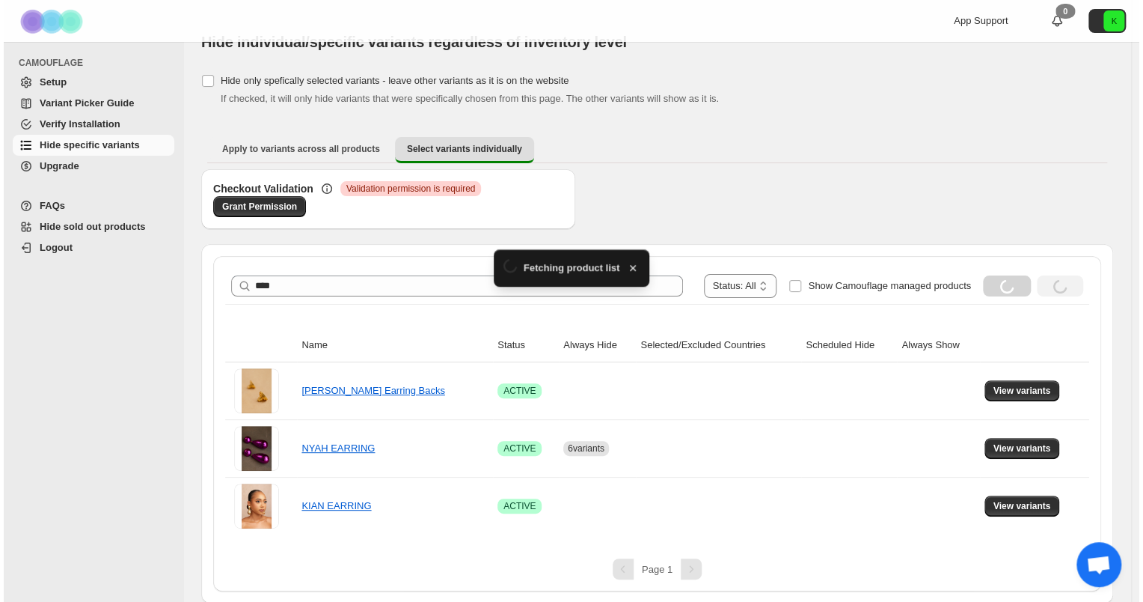
scroll to position [0, 0]
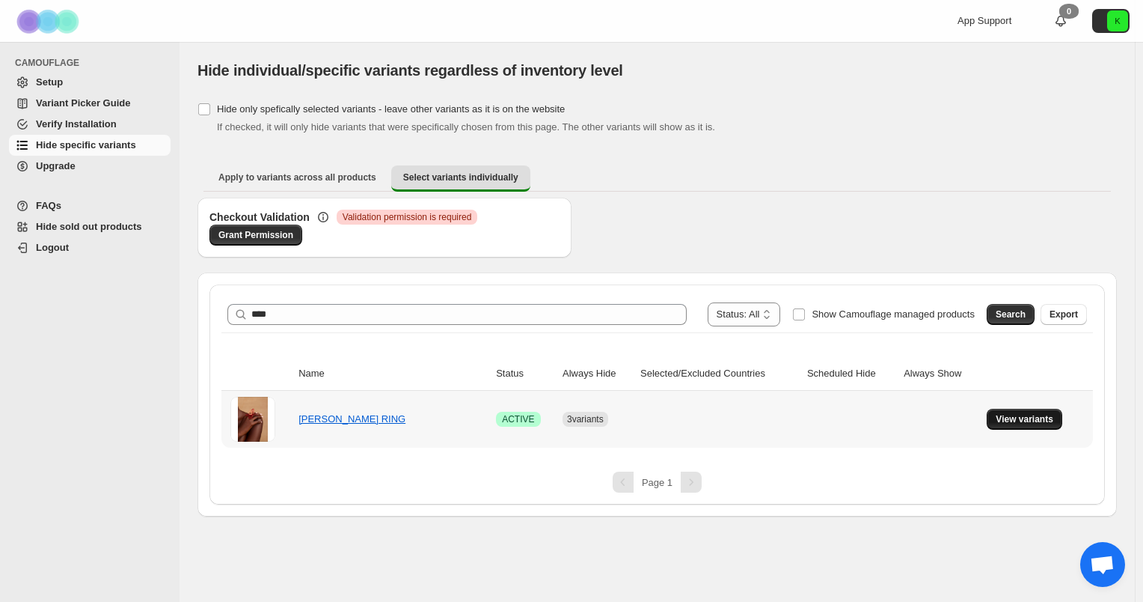
click at [1042, 422] on span "View variants" at bounding box center [1025, 419] width 58 height 12
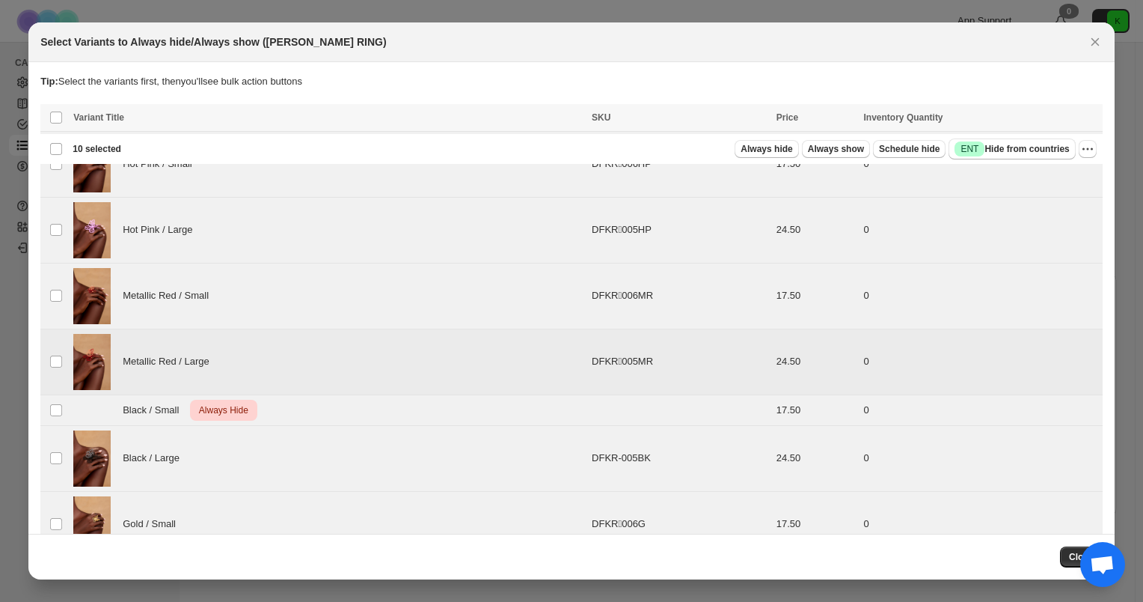
scroll to position [119, 0]
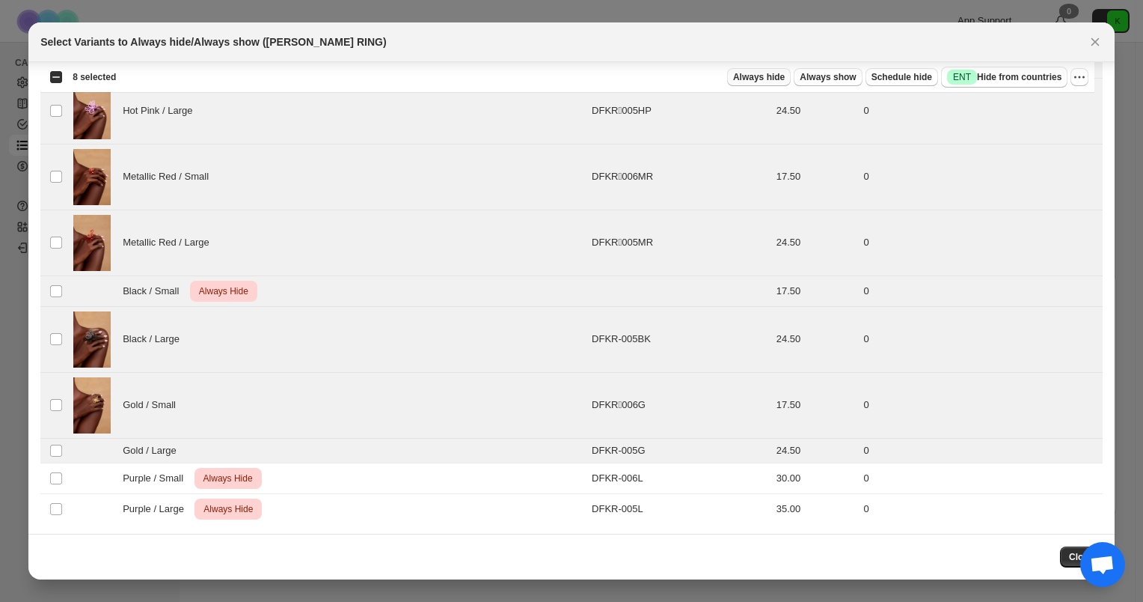
click at [758, 78] on span "Always hide" at bounding box center [759, 77] width 52 height 12
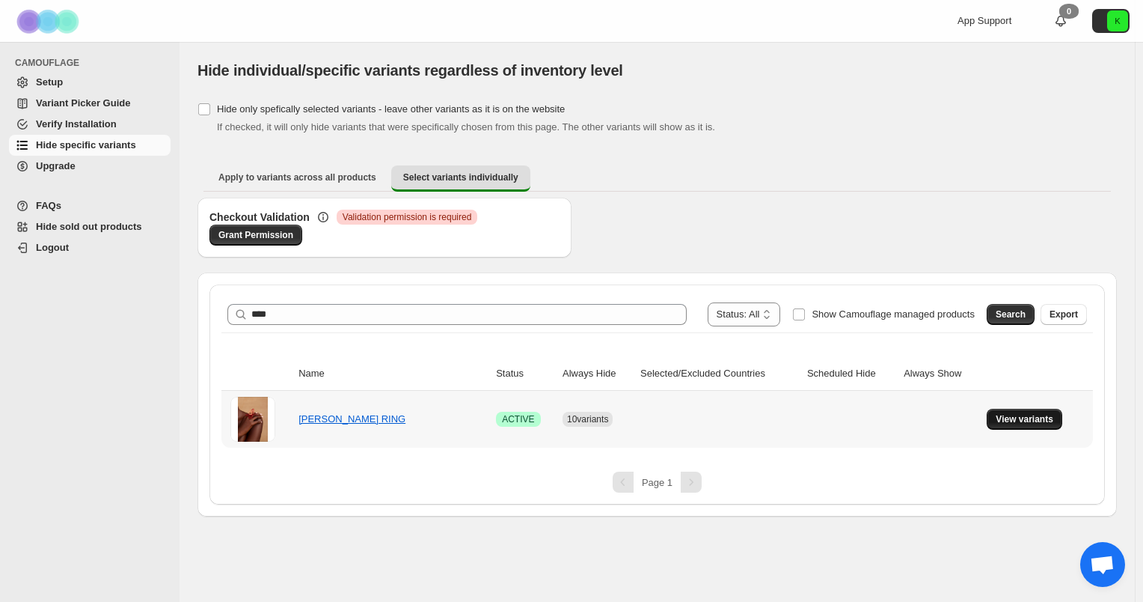
click at [1016, 416] on span "View variants" at bounding box center [1025, 419] width 58 height 12
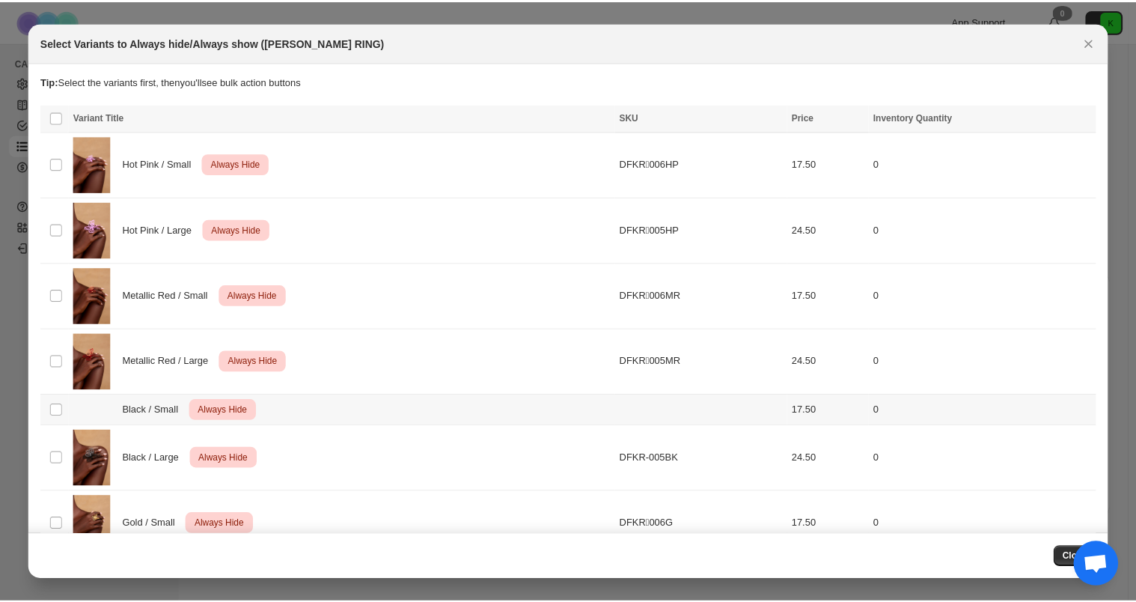
scroll to position [125, 0]
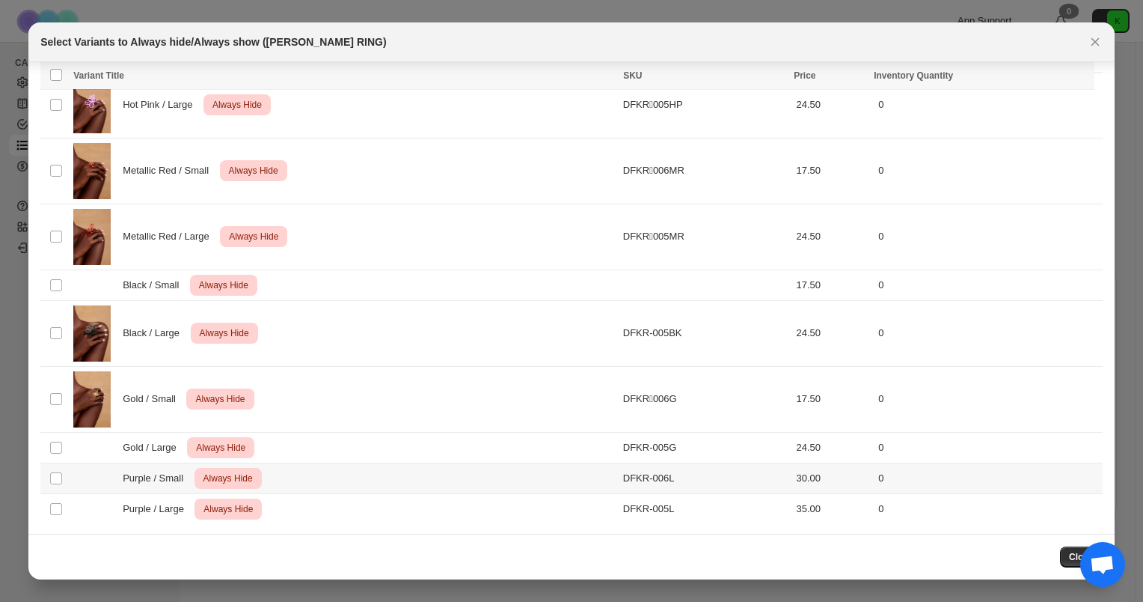
click at [315, 469] on div "Purple / Small Critical Always Hide" at bounding box center [343, 478] width 541 height 21
click at [325, 503] on div "Purple / Large Critical Always Hide" at bounding box center [343, 508] width 541 height 21
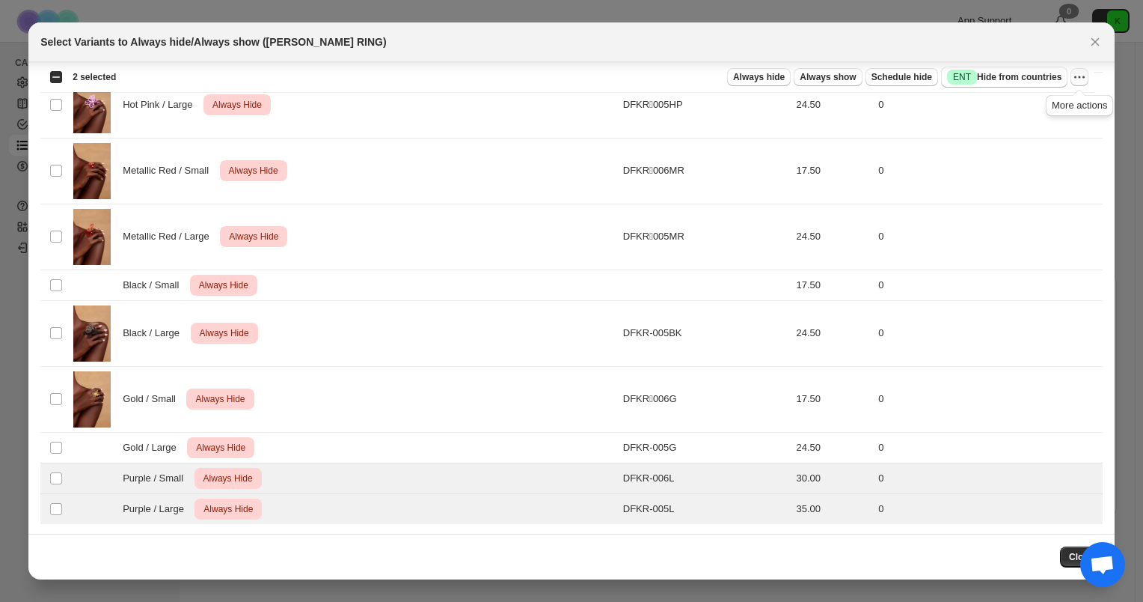
click at [1074, 71] on icon "More actions" at bounding box center [1079, 77] width 15 height 15
click at [1033, 111] on span "Undo always hide" at bounding box center [1009, 105] width 77 height 11
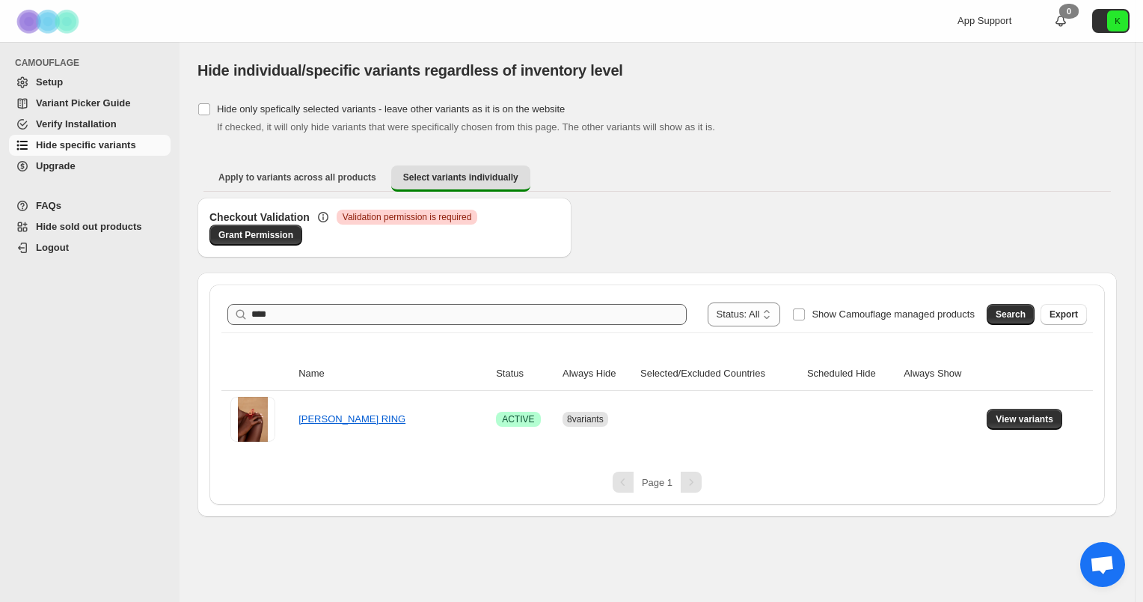
drag, startPoint x: 371, startPoint y: 302, endPoint x: 366, endPoint y: 314, distance: 13.8
click at [366, 314] on div "**********" at bounding box center [657, 314] width 860 height 24
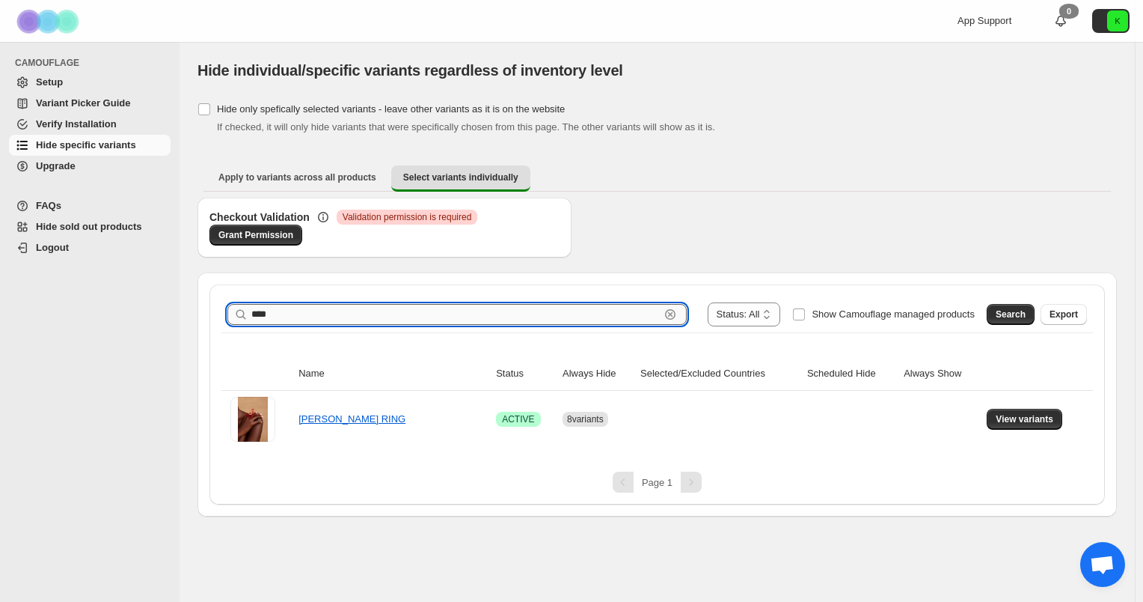
click at [366, 314] on input "****" at bounding box center [455, 314] width 409 height 21
type input "****"
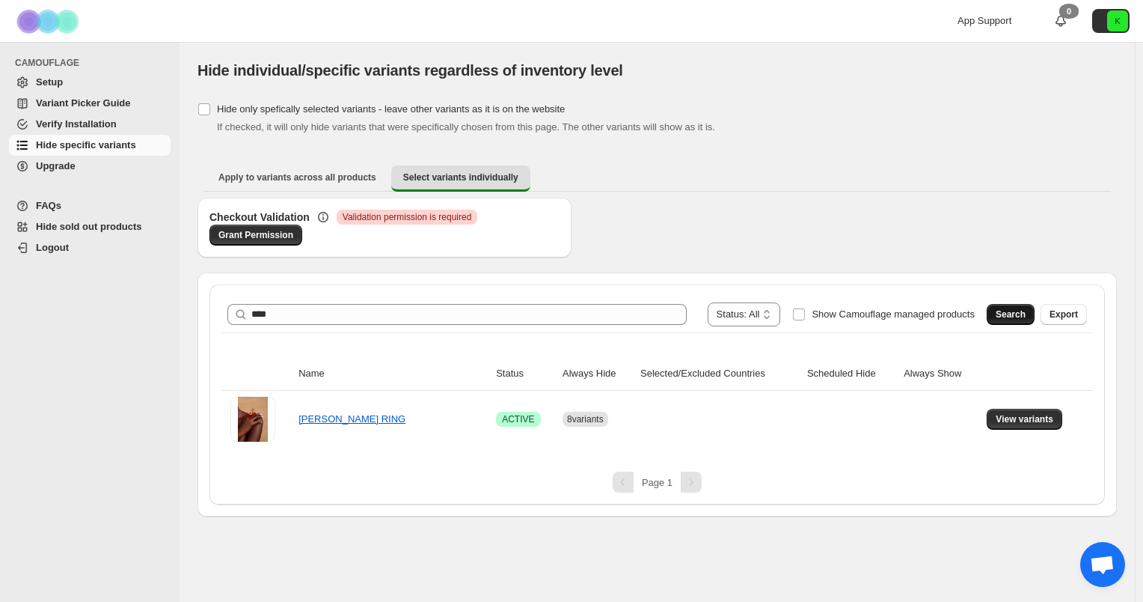
click at [994, 308] on button "Search" at bounding box center [1011, 314] width 48 height 21
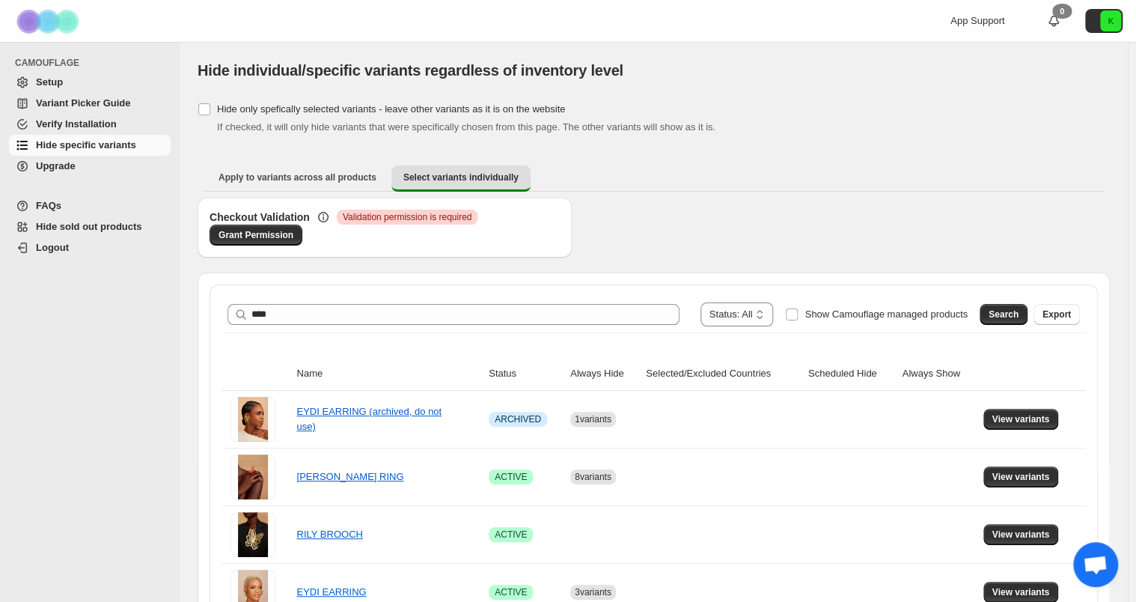
scroll to position [144, 0]
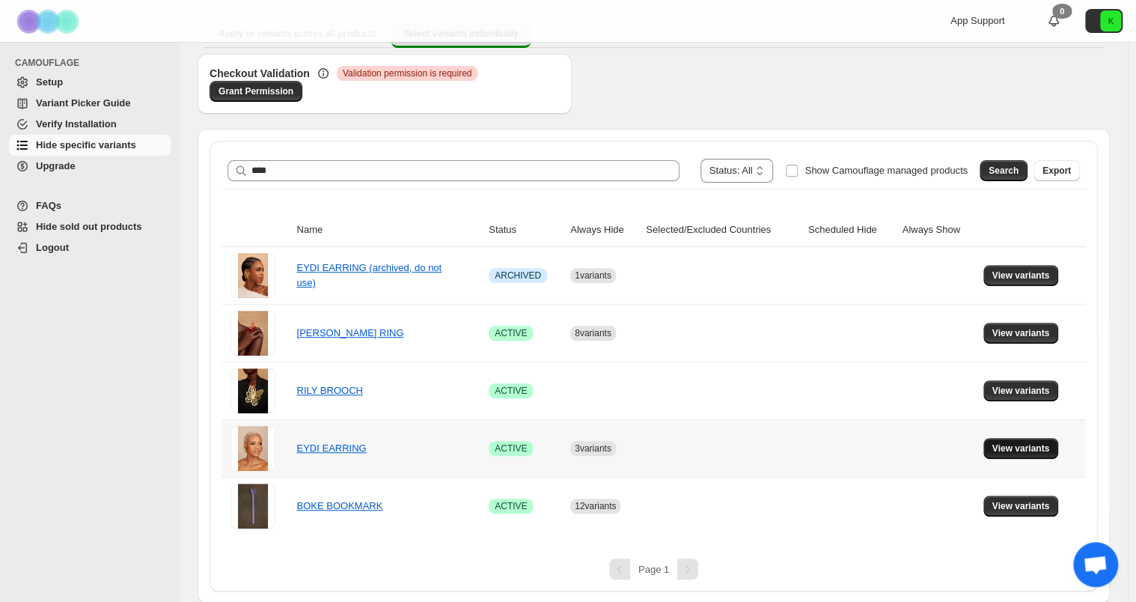
click at [1015, 442] on span "View variants" at bounding box center [1021, 448] width 58 height 12
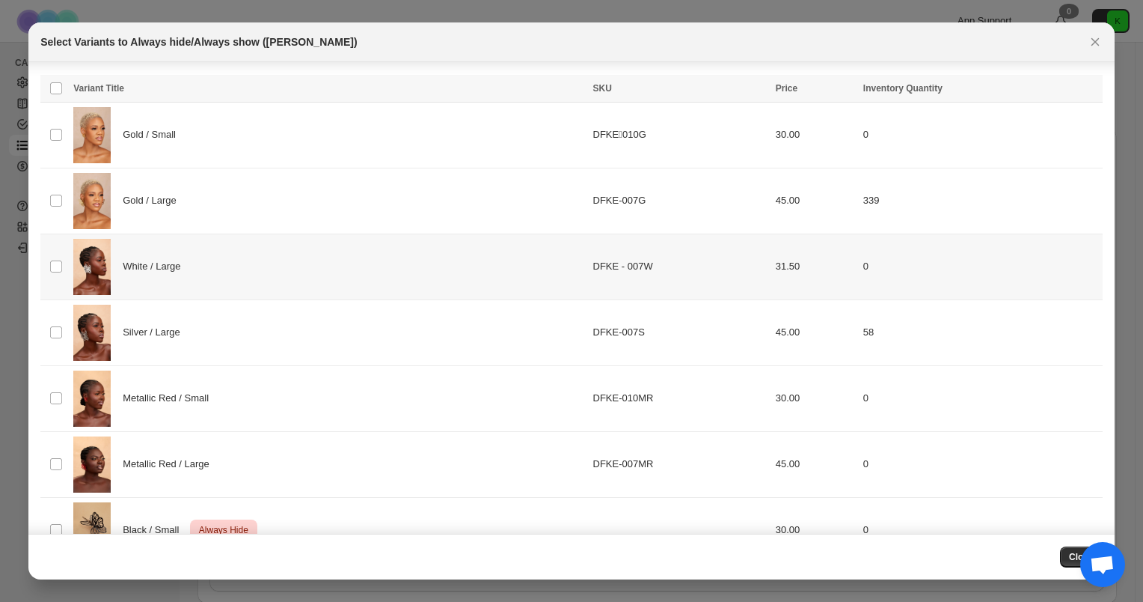
scroll to position [30, 0]
click at [307, 279] on div "White / Large" at bounding box center [328, 266] width 510 height 56
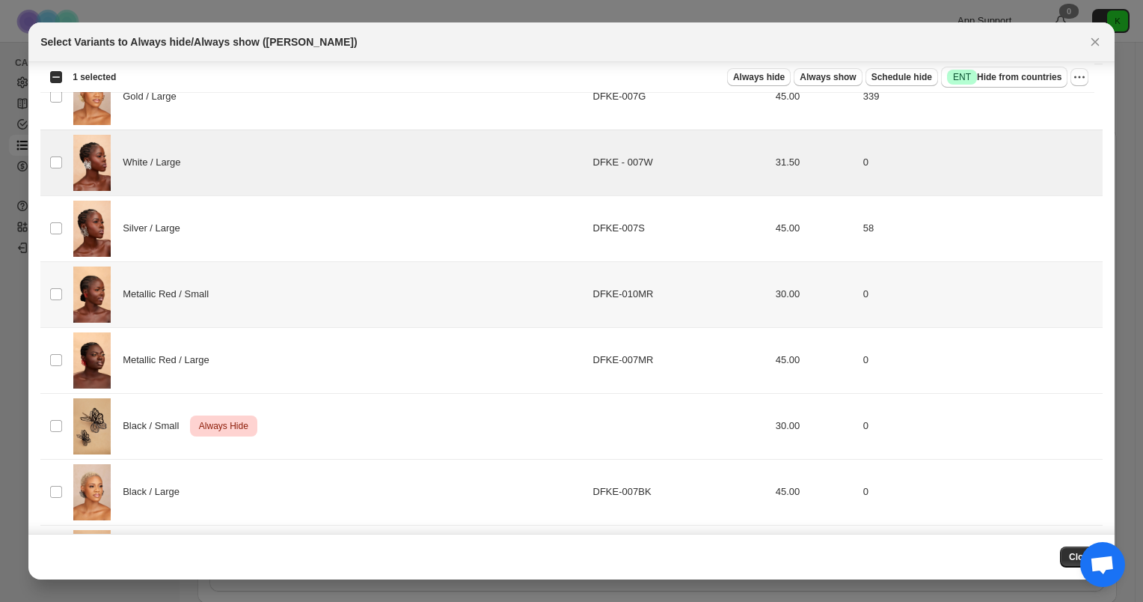
scroll to position [136, 0]
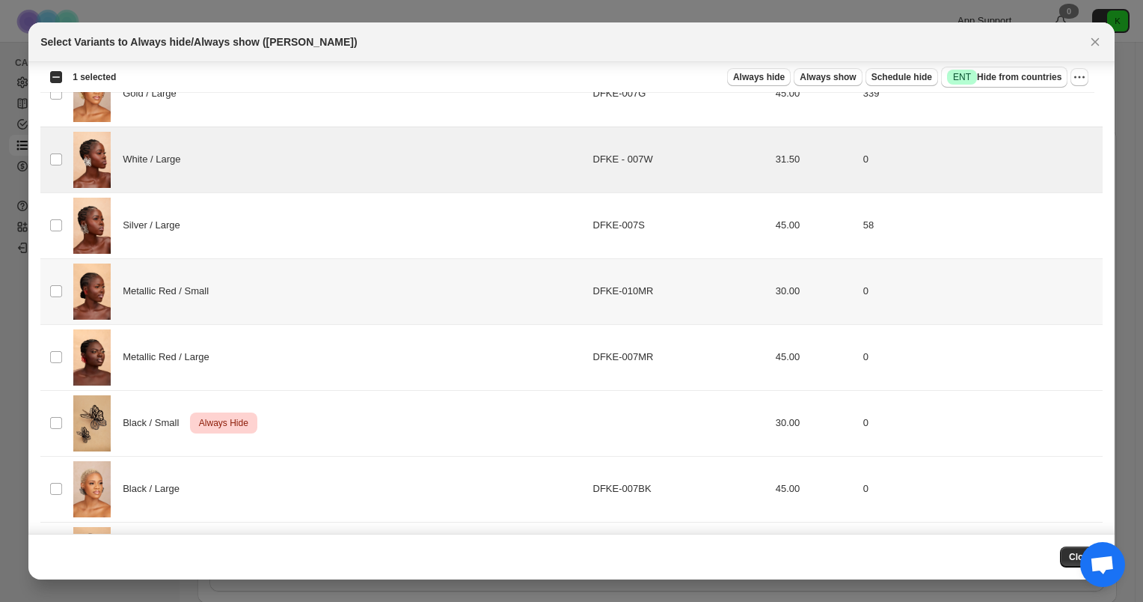
click at [312, 284] on div "Metallic Red / Small" at bounding box center [328, 291] width 510 height 56
click at [308, 336] on div "Metallic Red / Large" at bounding box center [328, 357] width 510 height 56
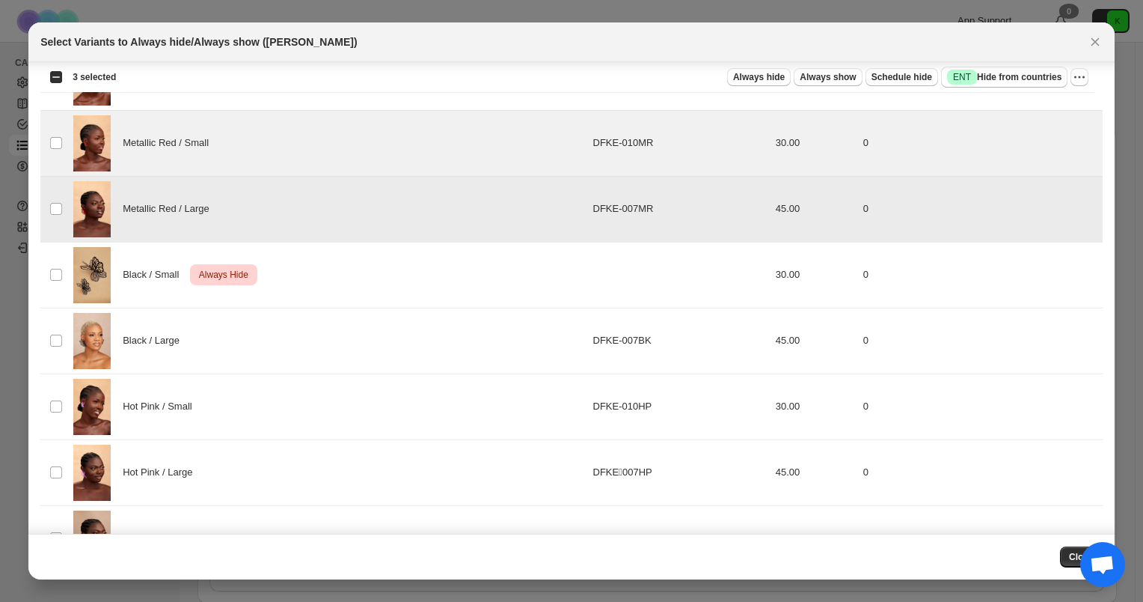
scroll to position [299, 0]
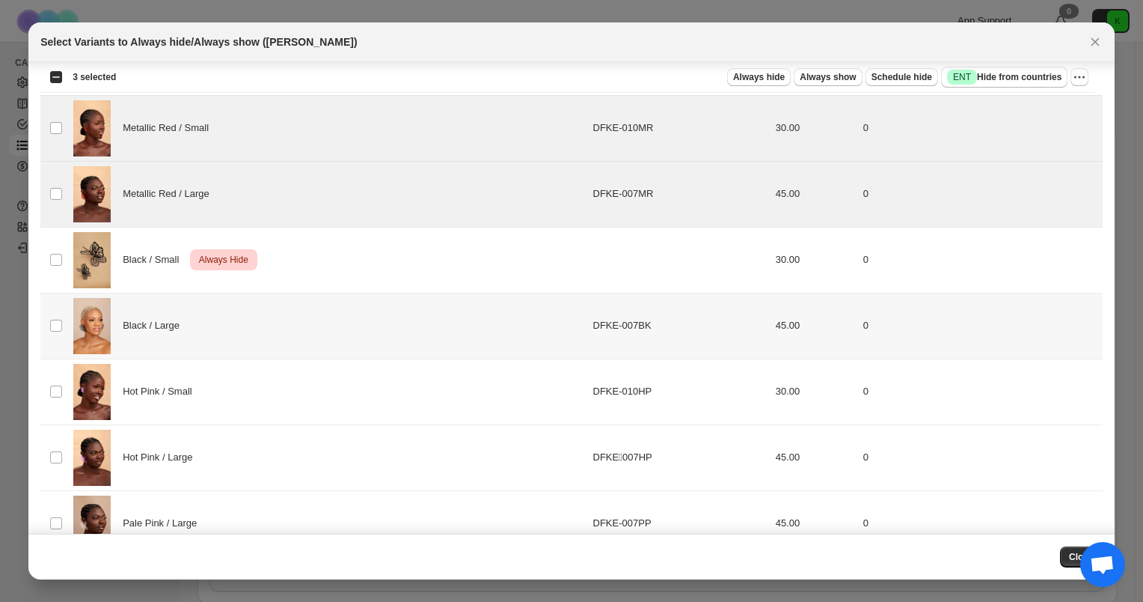
click at [308, 336] on div "Black / Large" at bounding box center [328, 326] width 510 height 56
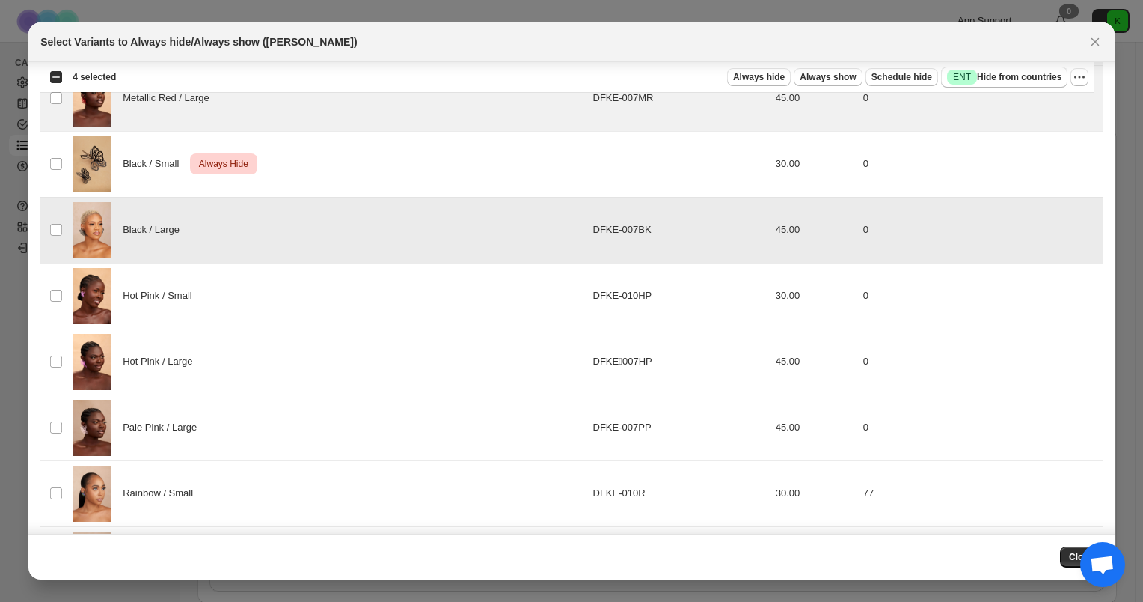
scroll to position [398, 0]
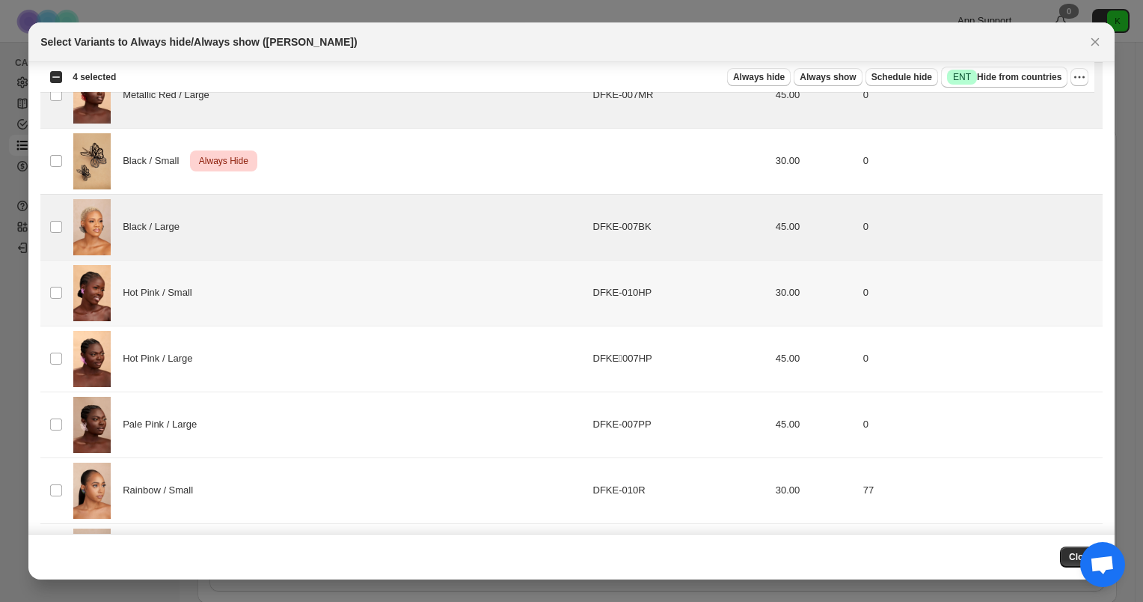
drag, startPoint x: 311, startPoint y: 290, endPoint x: 314, endPoint y: 359, distance: 69.6
click at [314, 359] on tbody "Select product variant Gold / Small DFKE010G 30.00 0 Select product variant Go…" at bounding box center [571, 192] width 1062 height 917
click at [314, 359] on div "Hot Pink / Large" at bounding box center [328, 359] width 510 height 56
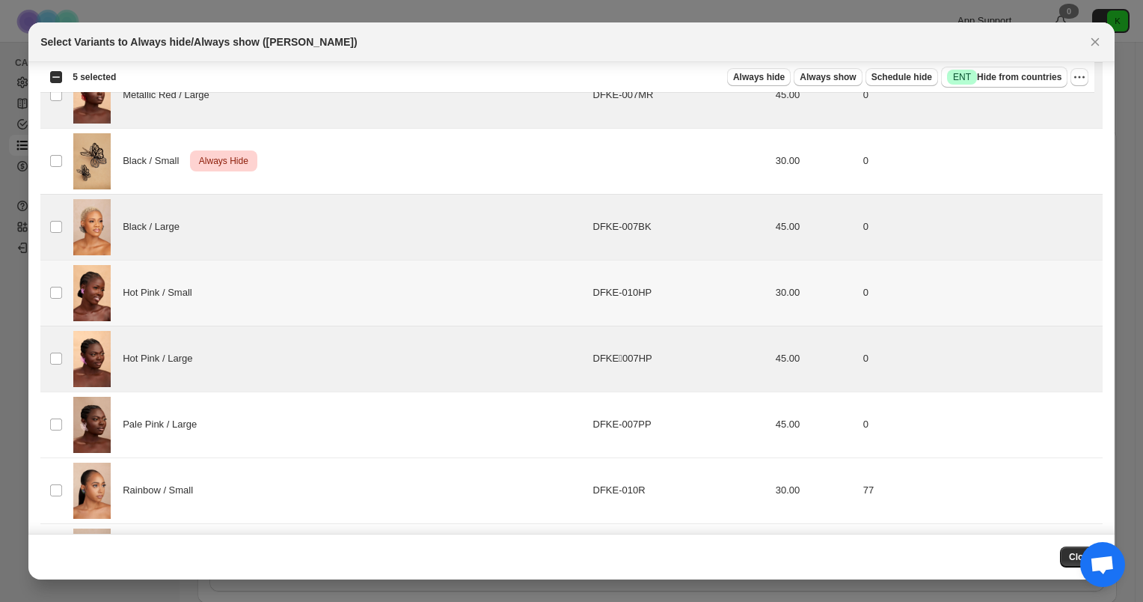
click at [302, 308] on div "Hot Pink / Small" at bounding box center [328, 293] width 510 height 56
click at [296, 433] on div "Pale Pink / Large" at bounding box center [328, 425] width 510 height 56
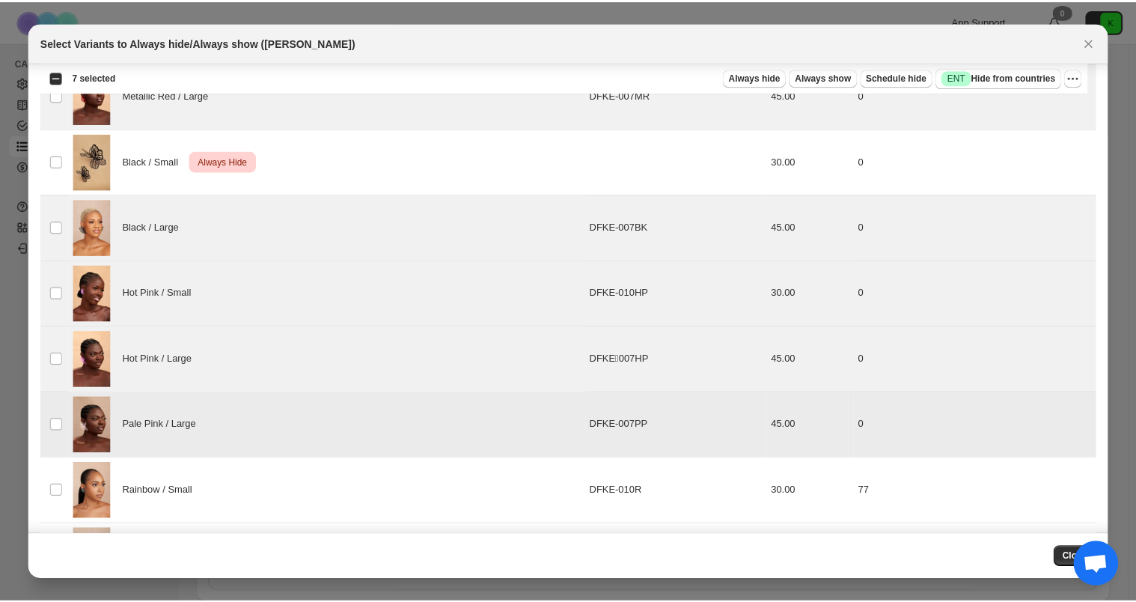
scroll to position [524, 0]
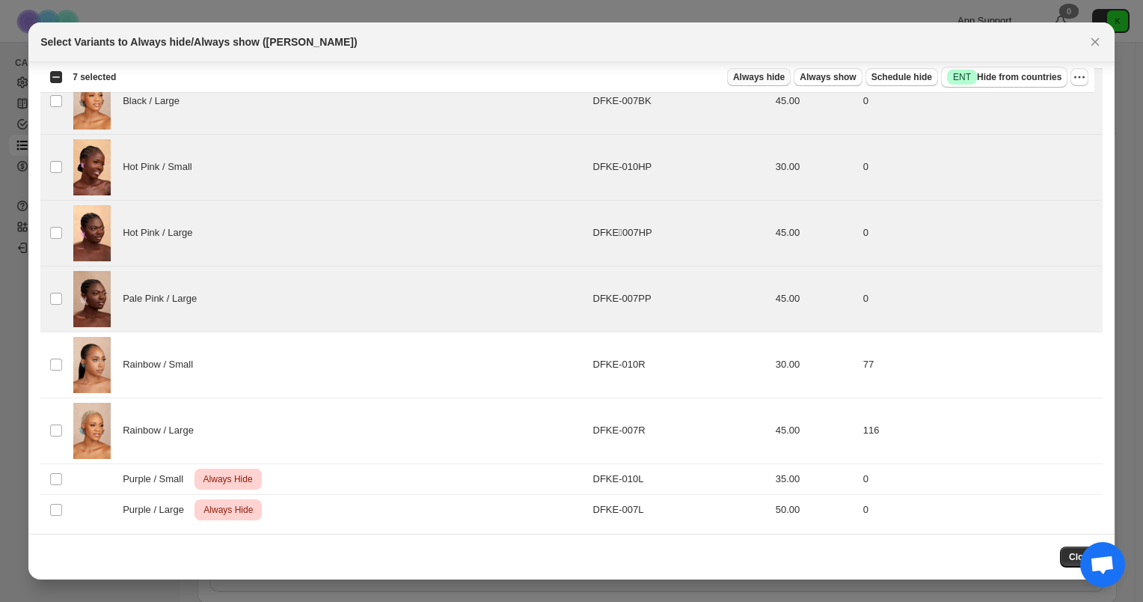
click at [751, 74] on span "Always hide" at bounding box center [759, 77] width 52 height 12
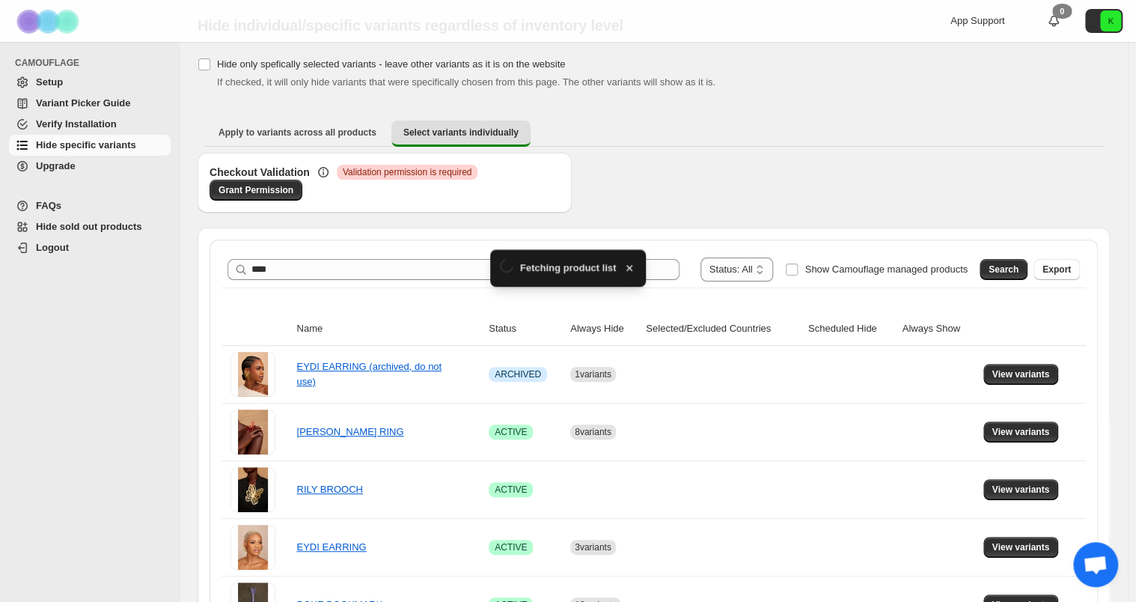
scroll to position [144, 0]
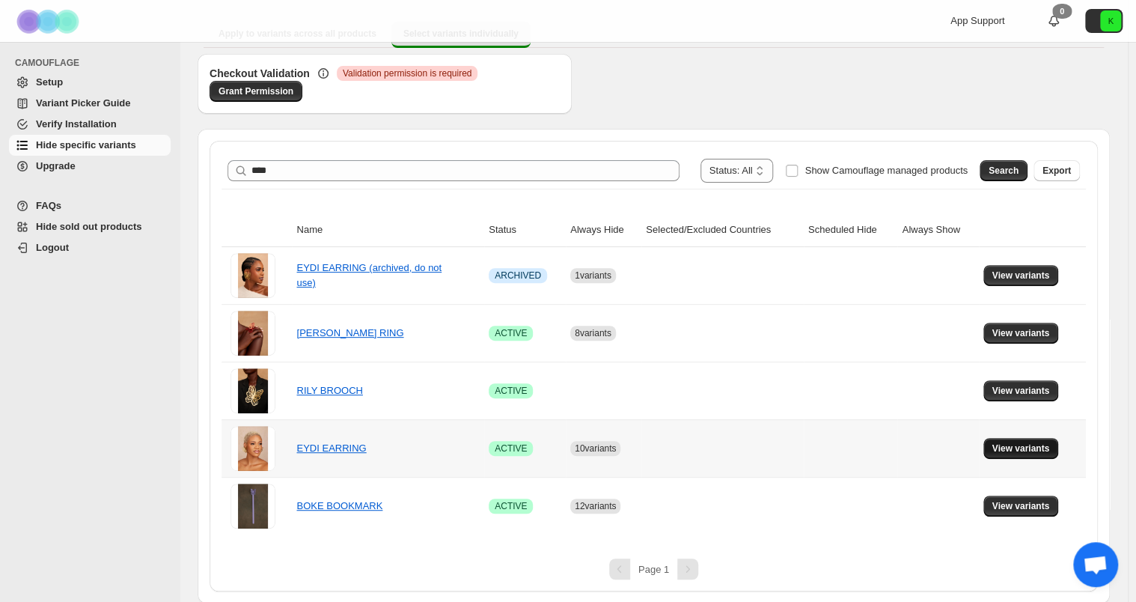
click at [1007, 451] on span "View variants" at bounding box center [1021, 448] width 58 height 12
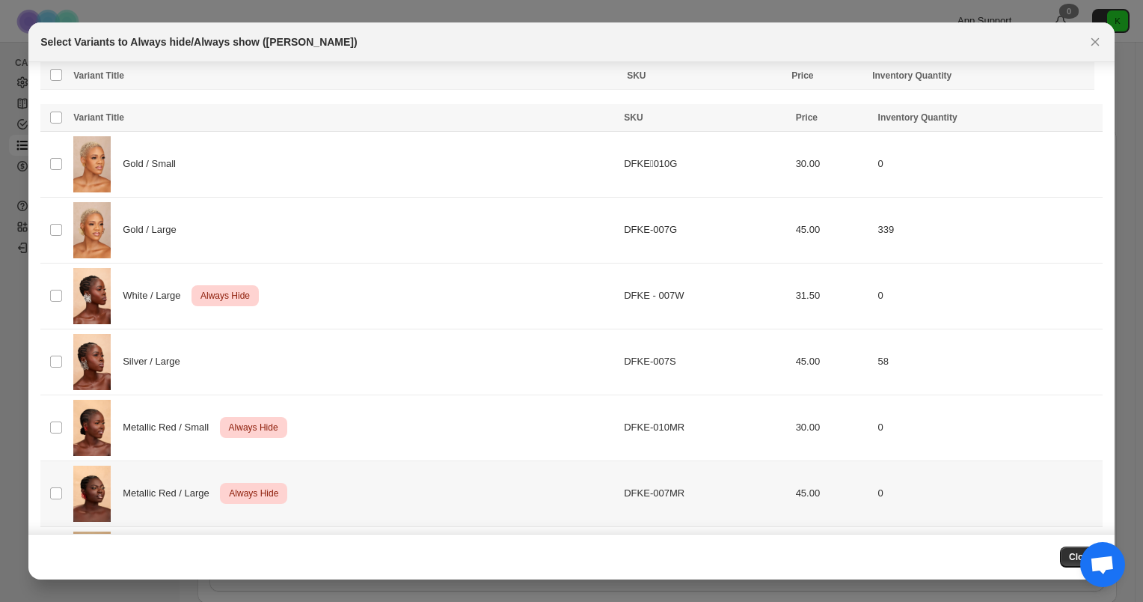
scroll to position [524, 0]
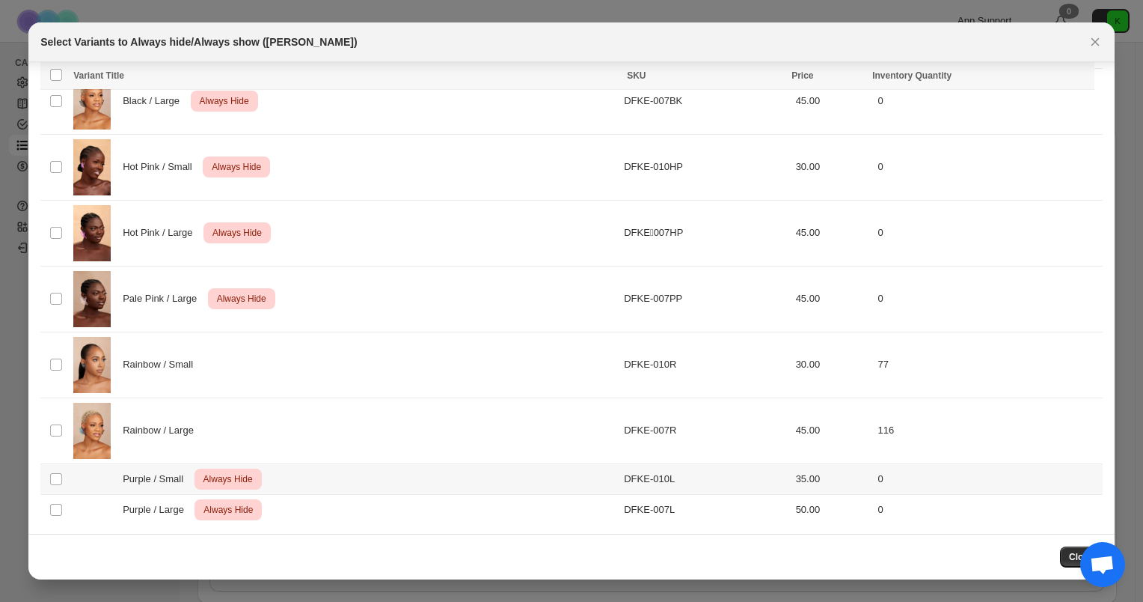
click at [278, 471] on div "Purple / Small Critical Always Hide" at bounding box center [344, 478] width 542 height 21
click at [281, 501] on div "Purple / Large Critical Always Hide" at bounding box center [344, 509] width 542 height 21
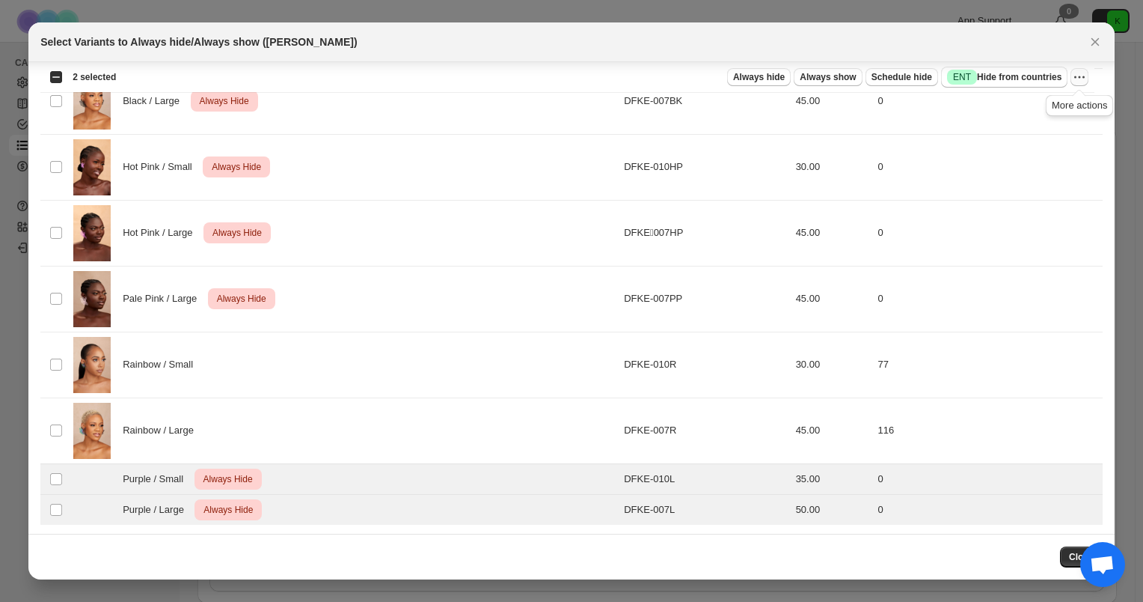
click at [1078, 84] on button "More actions" at bounding box center [1080, 77] width 18 height 18
click at [1028, 103] on span "Undo always hide" at bounding box center [1009, 105] width 77 height 11
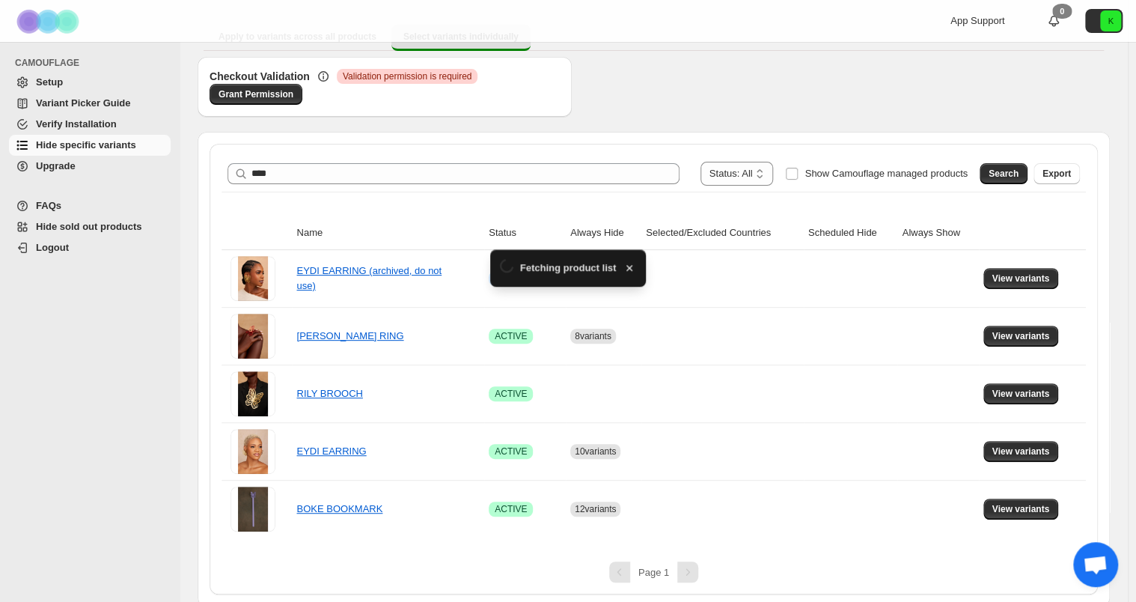
scroll to position [144, 0]
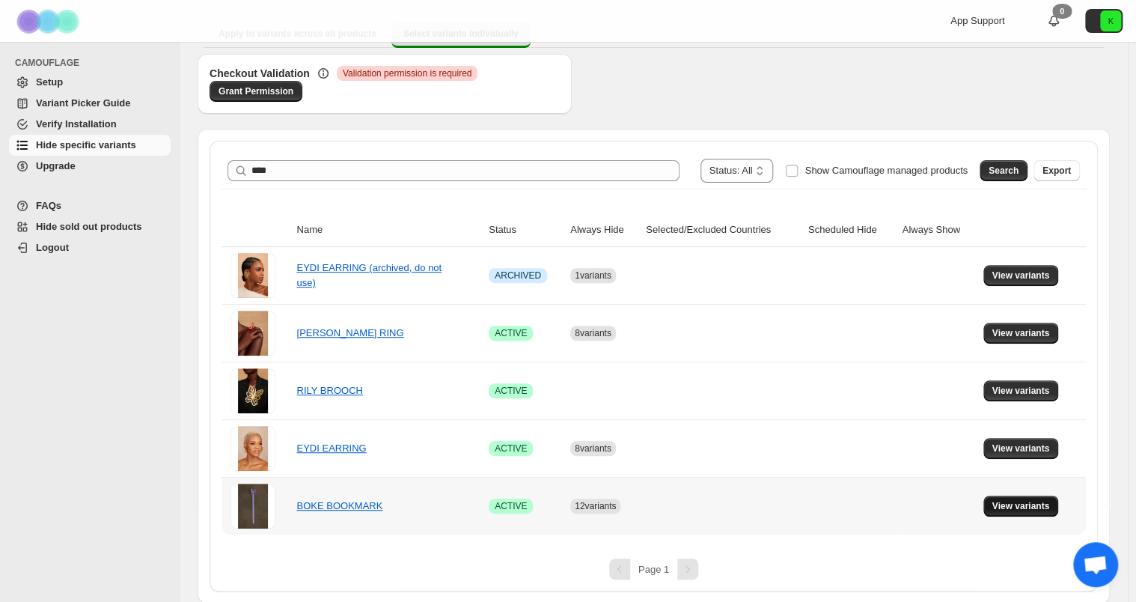
click at [1021, 500] on span "View variants" at bounding box center [1021, 506] width 58 height 12
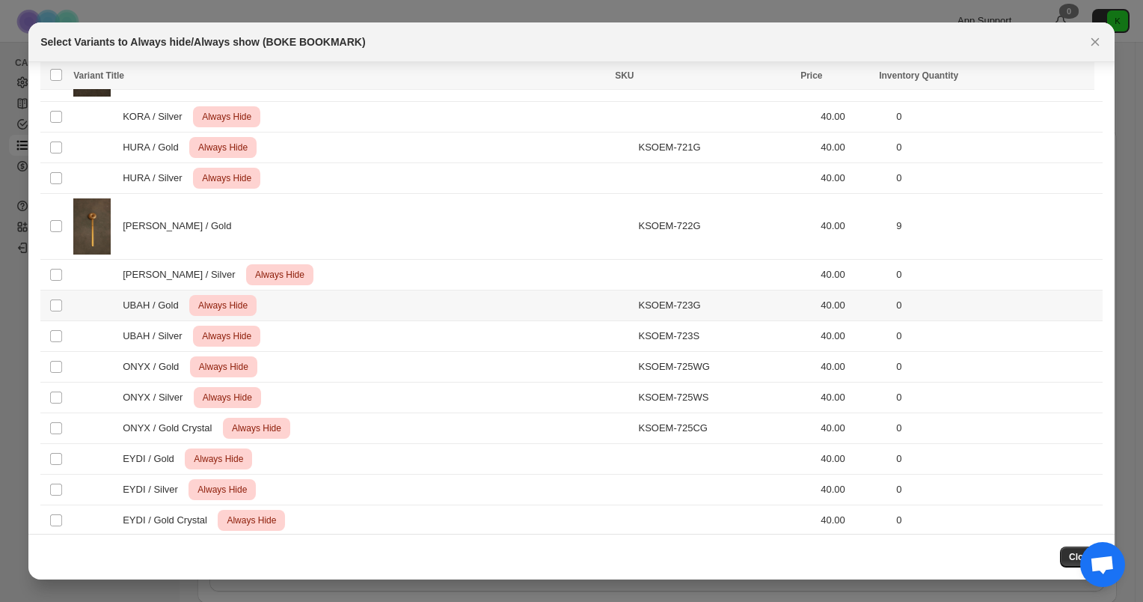
scroll to position [303, 0]
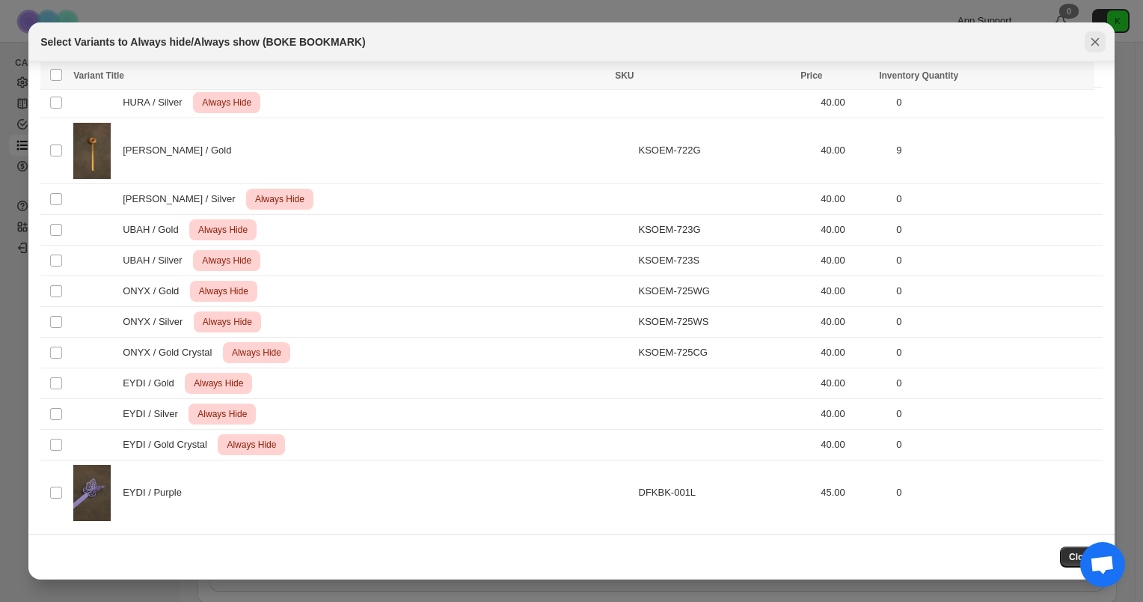
click at [1099, 44] on icon "Close" at bounding box center [1095, 41] width 15 height 15
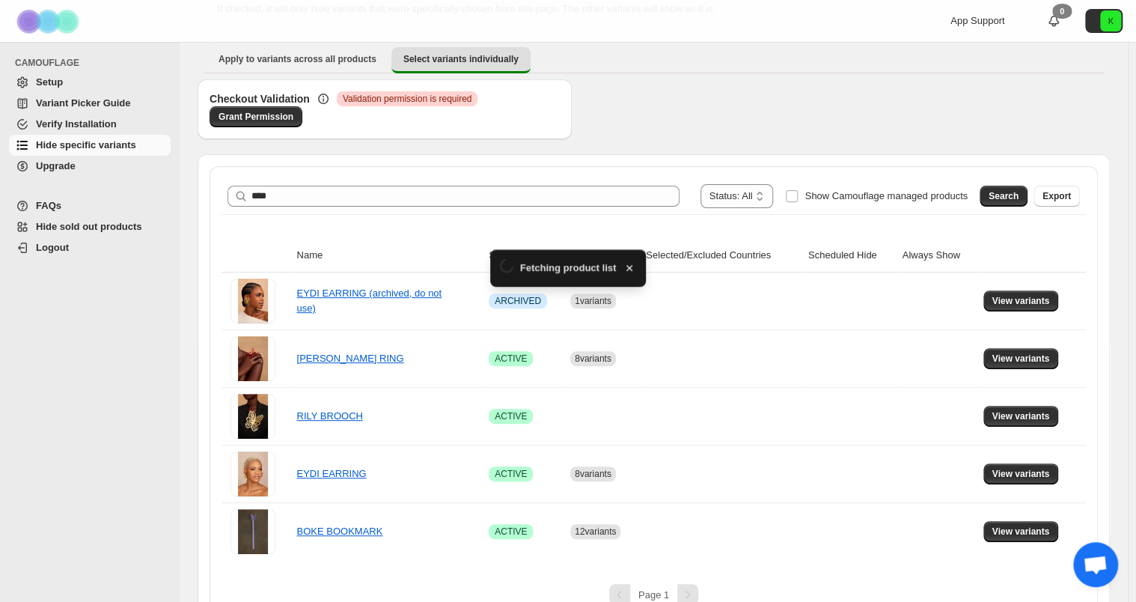
scroll to position [144, 0]
